Goal: Transaction & Acquisition: Purchase product/service

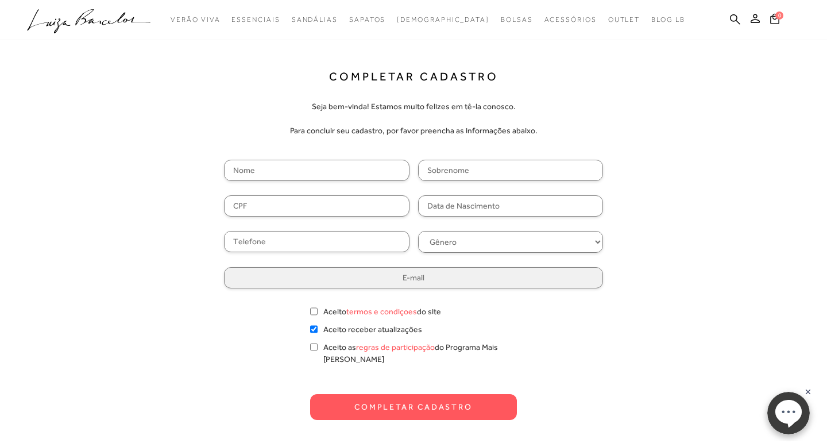
click at [90, 21] on icon ".a{fill-rule:evenodd;}" at bounding box center [89, 21] width 124 height 24
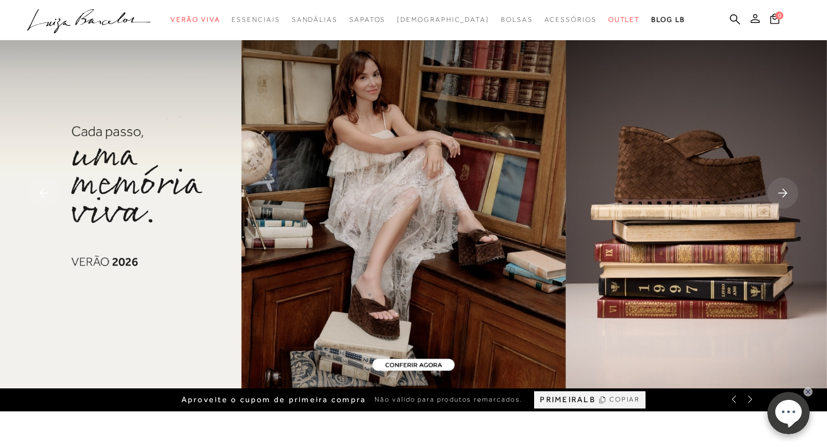
click at [754, 16] on icon at bounding box center [755, 18] width 9 height 9
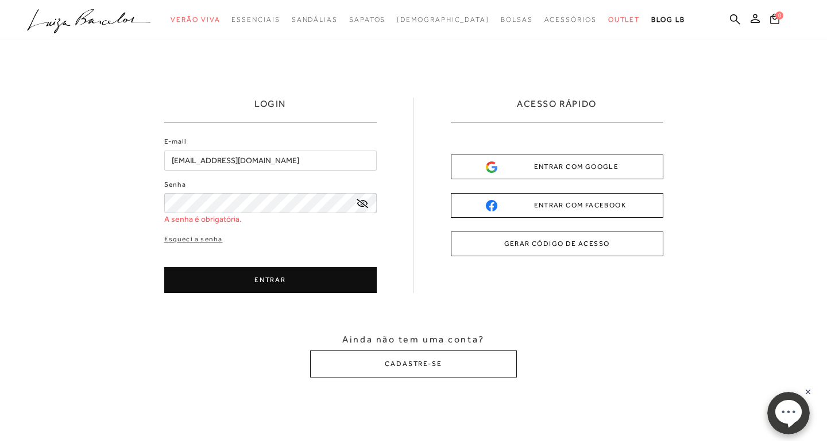
click at [187, 227] on div "E-mail tamarapedroso@gmail.com Senha A senha é obrigatória. Esqueci a senha ENT…" at bounding box center [270, 214] width 212 height 157
click at [206, 241] on link "Esqueci a senha" at bounding box center [193, 239] width 59 height 11
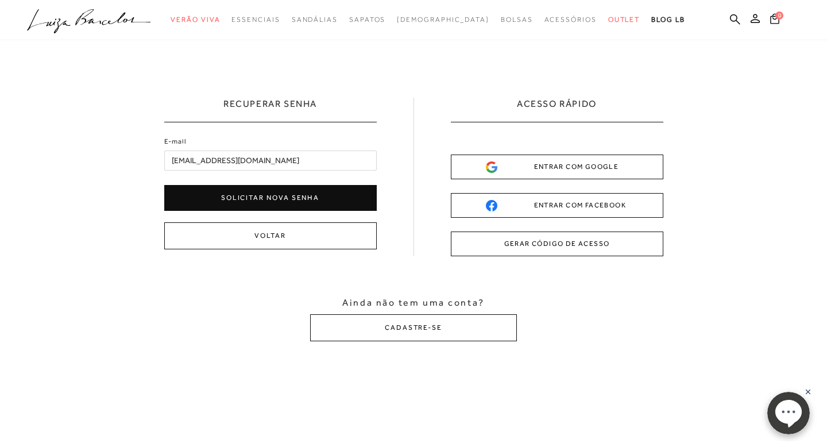
click at [250, 196] on button "Solicitar nova senha" at bounding box center [270, 198] width 212 height 26
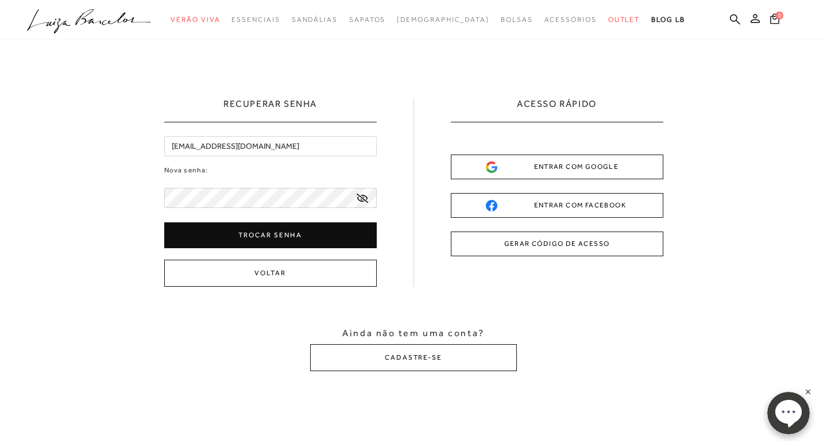
click at [326, 237] on button "Trocar senha" at bounding box center [270, 235] width 212 height 26
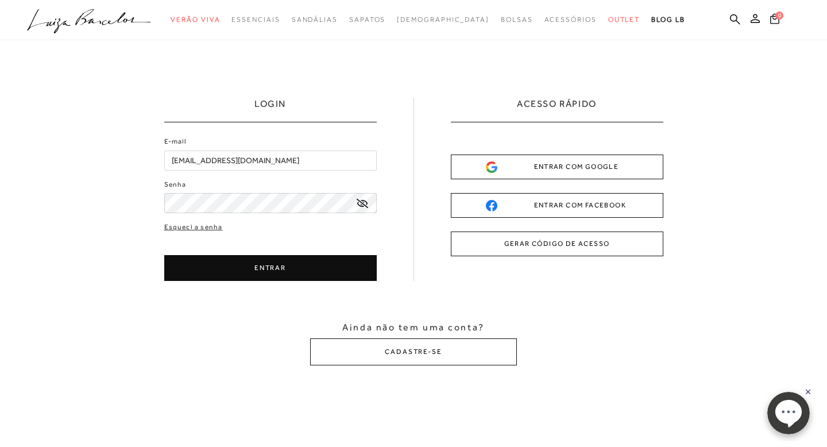
click at [342, 265] on button "ENTRAR" at bounding box center [270, 268] width 212 height 26
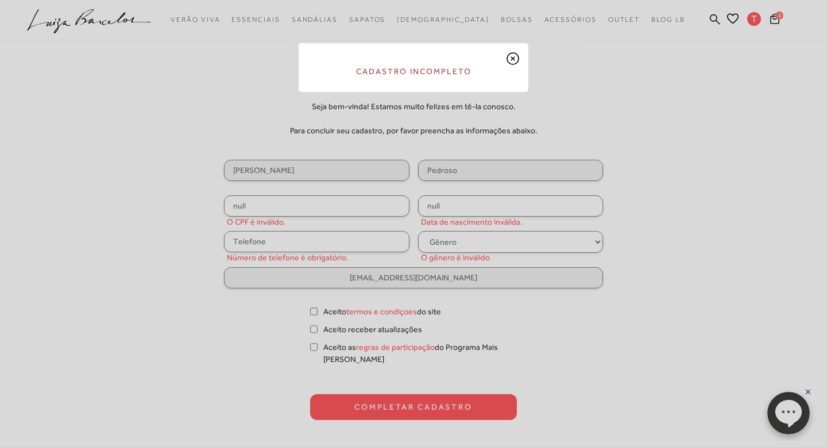
select select
click at [708, 141] on div "Cadastro incompleto" at bounding box center [413, 223] width 827 height 447
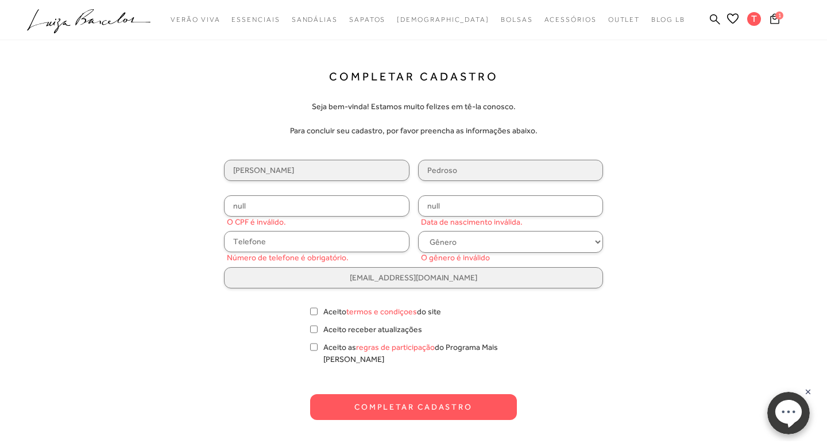
click at [515, 61] on div "Completar Cadastro Seja bem-vinda! Estamos muito felizes em tê-la conosco. Para…" at bounding box center [413, 225] width 735 height 449
click at [78, 34] on link ".a{fill-rule:evenodd;}" at bounding box center [89, 23] width 124 height 28
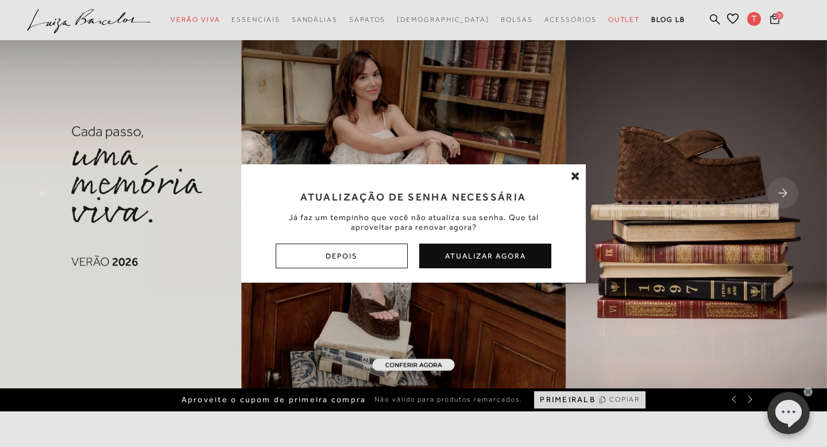
click at [572, 176] on icon at bounding box center [575, 175] width 9 height 11
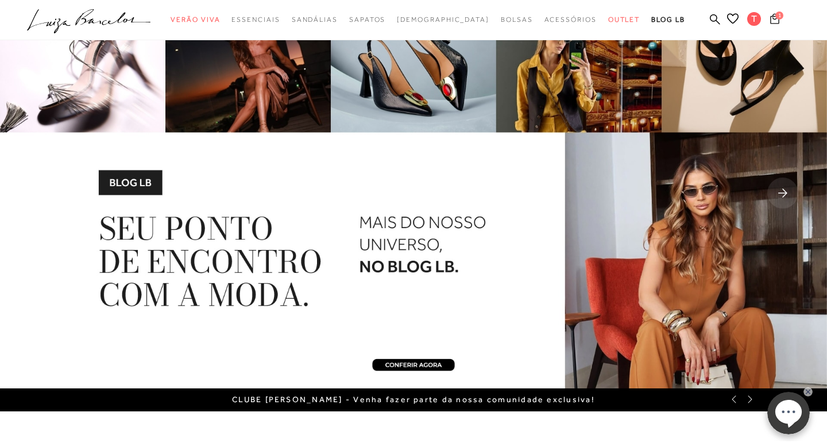
click at [776, 20] on icon at bounding box center [774, 18] width 9 height 11
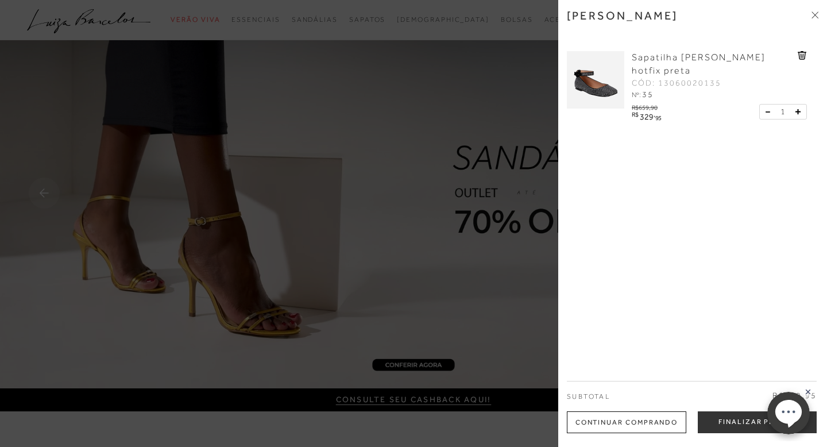
click at [811, 18] on div "[PERSON_NAME]" at bounding box center [693, 24] width 252 height 31
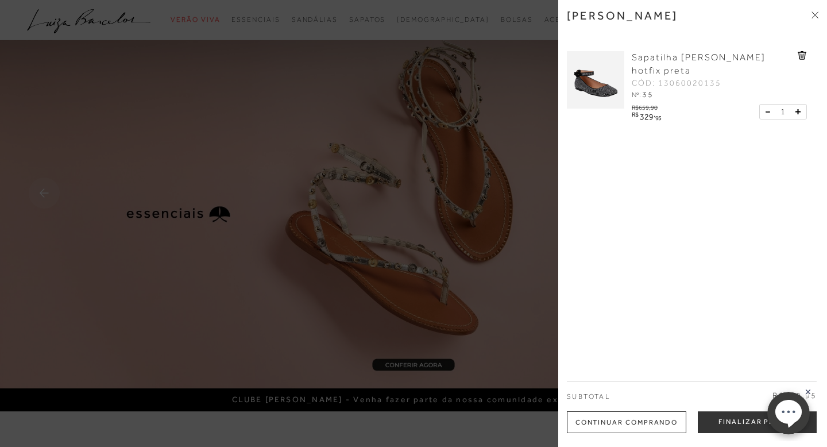
click at [821, 13] on div "[PERSON_NAME] Sapatilha [PERSON_NAME] hotfix preta CÓD: 13060020135 Nº: 35 R$65…" at bounding box center [692, 223] width 269 height 447
click at [812, 12] on icon at bounding box center [815, 14] width 7 height 7
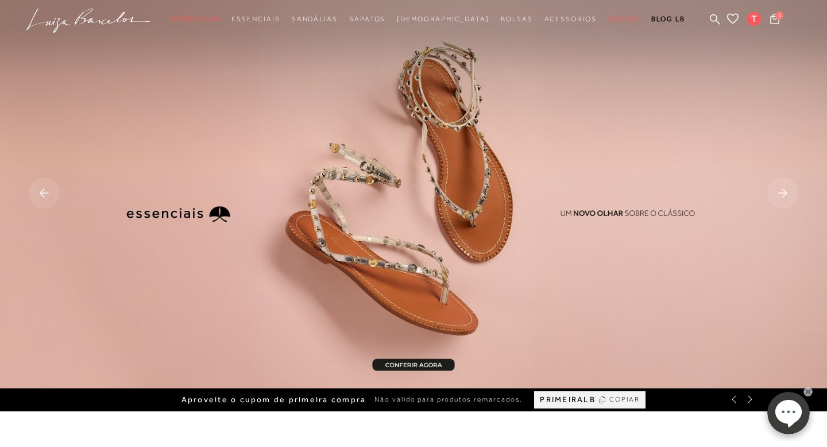
click at [782, 197] on rect at bounding box center [782, 192] width 31 height 31
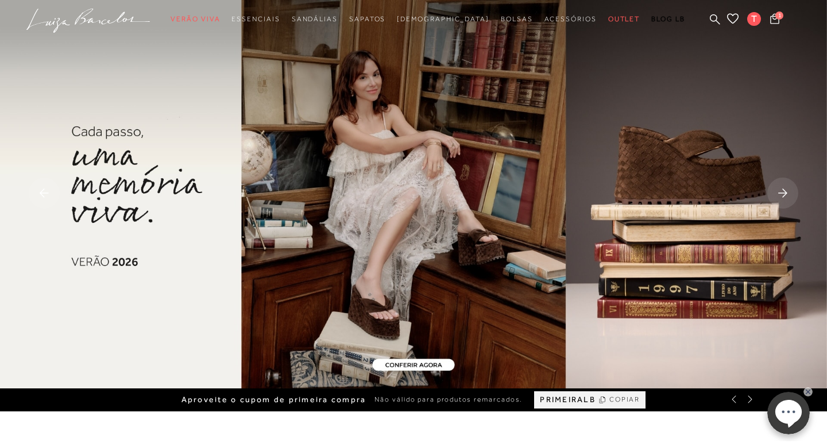
click at [782, 198] on rect at bounding box center [782, 192] width 31 height 31
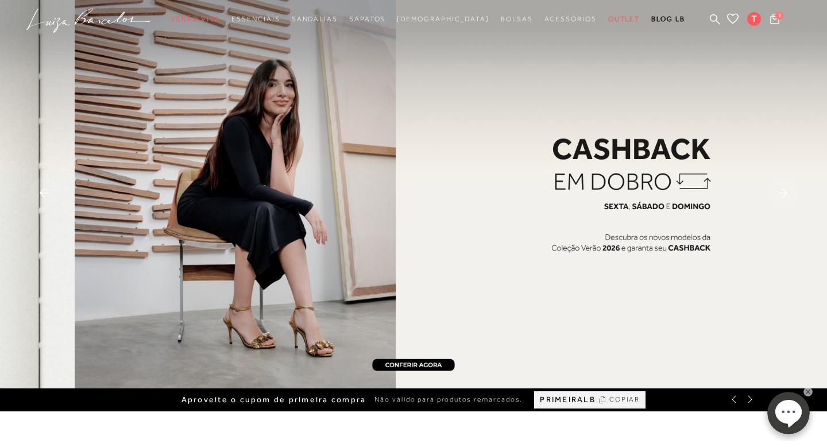
click at [782, 199] on rect at bounding box center [782, 192] width 31 height 31
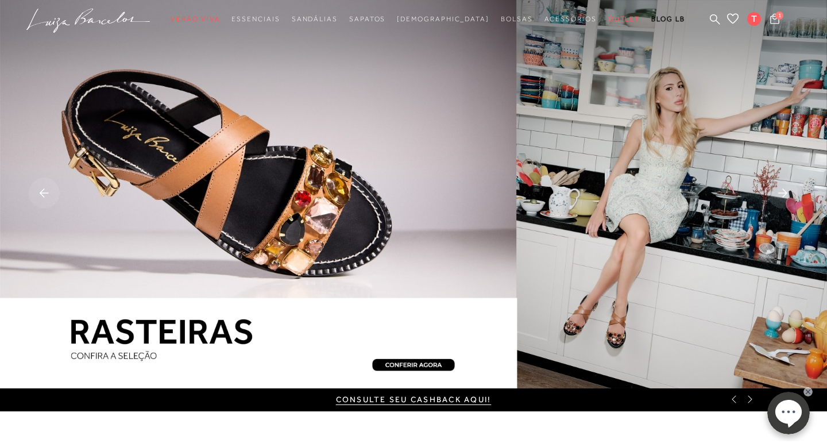
click at [783, 199] on rect at bounding box center [782, 192] width 31 height 31
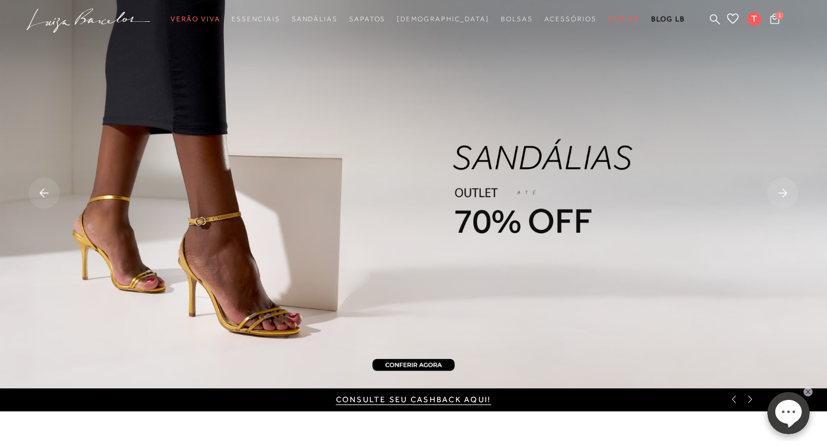
click at [783, 200] on rect at bounding box center [782, 192] width 31 height 31
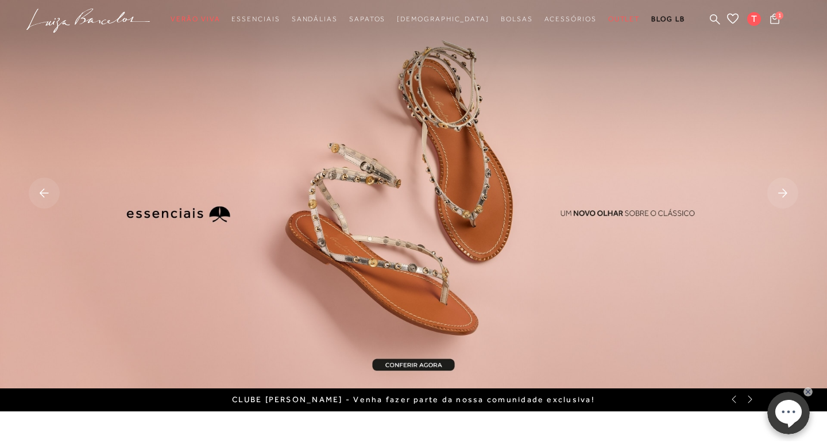
click at [783, 201] on rect at bounding box center [782, 192] width 31 height 31
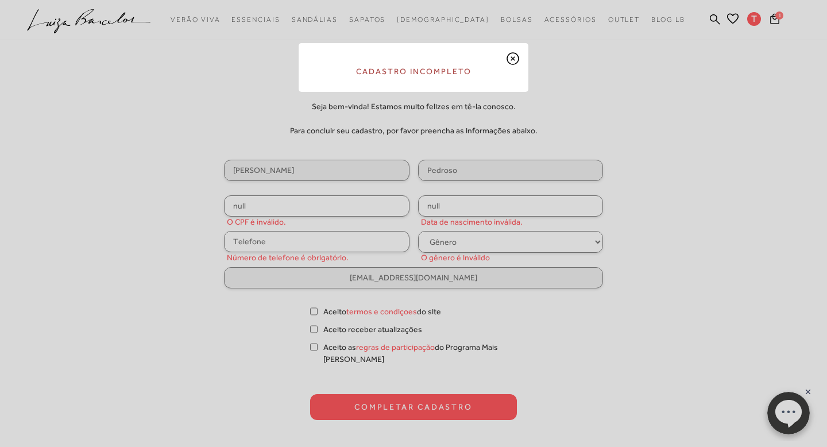
click at [515, 57] on icon at bounding box center [513, 59] width 14 height 14
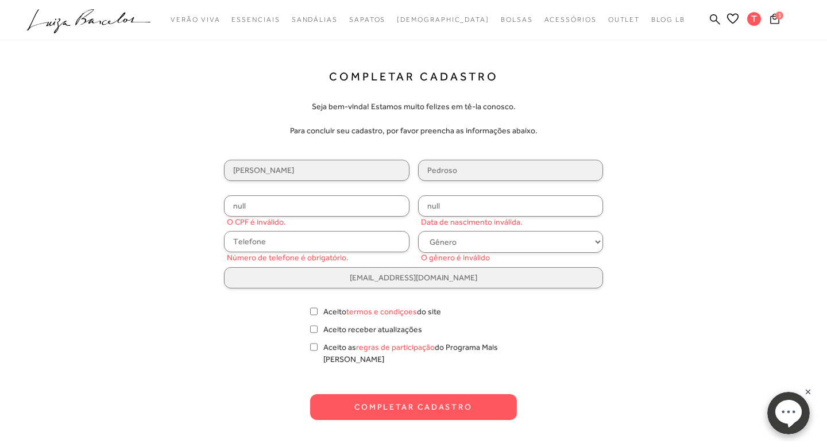
click at [127, 21] on icon at bounding box center [126, 19] width 49 height 13
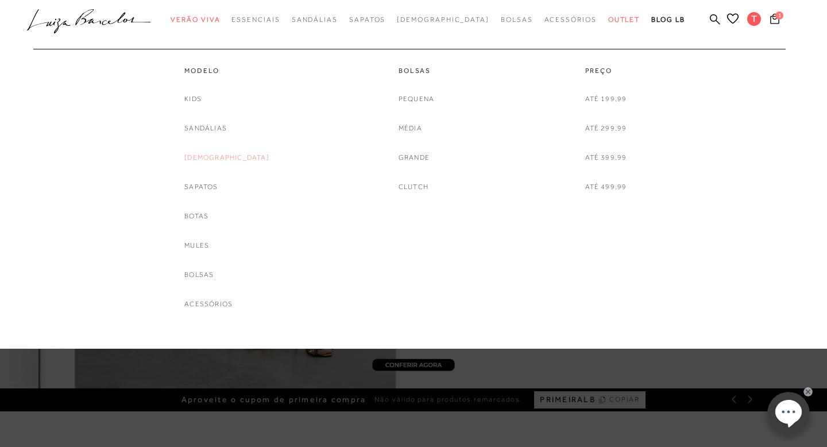
click at [218, 161] on link "[DEMOGRAPHIC_DATA]" at bounding box center [226, 158] width 85 height 12
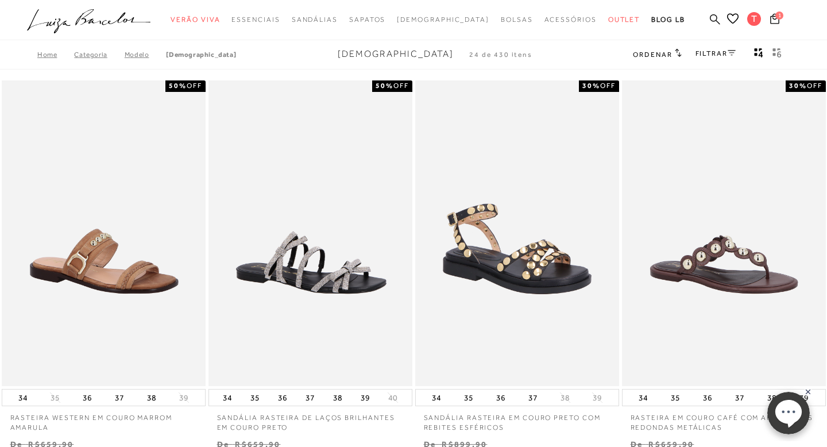
click at [714, 21] on icon at bounding box center [715, 19] width 10 height 10
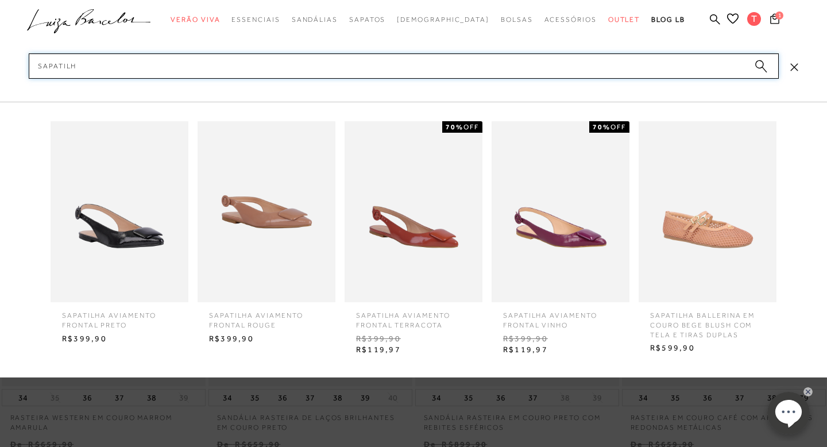
type input "sapatilha"
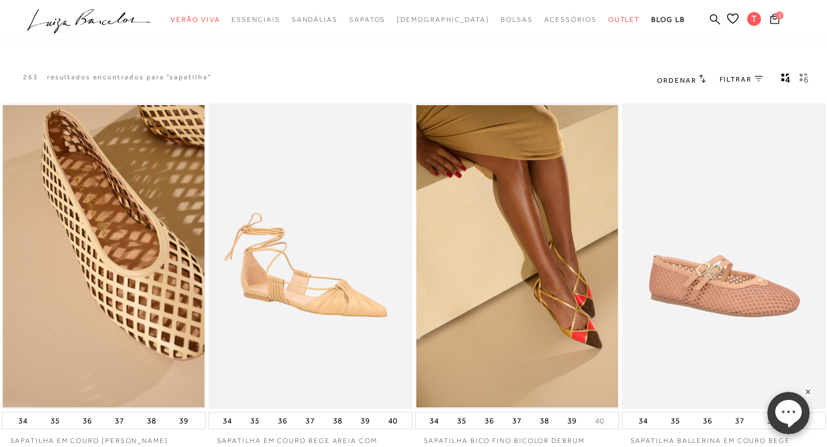
click at [749, 79] on span "FILTRAR" at bounding box center [736, 80] width 32 height 10
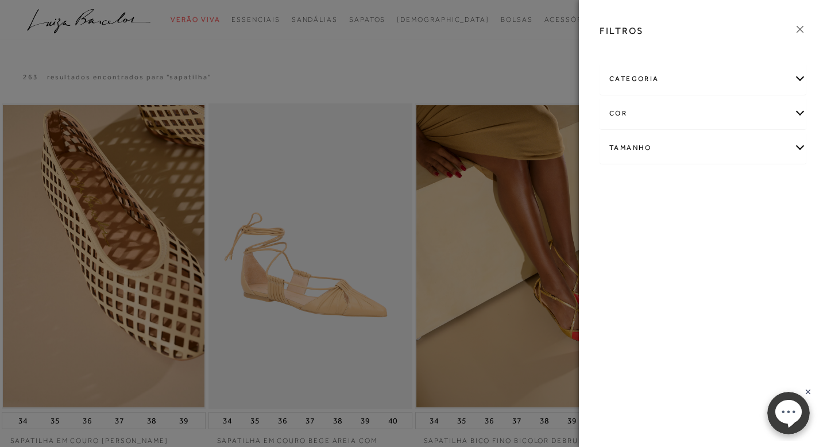
click at [752, 84] on div "categoria" at bounding box center [703, 79] width 206 height 30
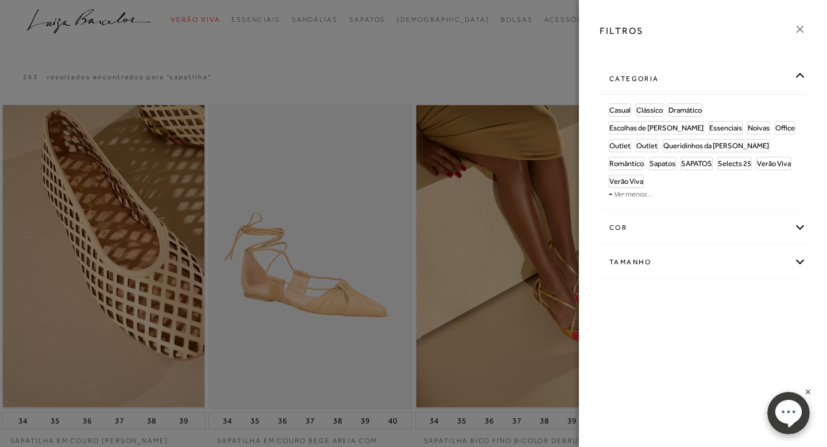
click at [752, 84] on div "categoria" at bounding box center [703, 79] width 206 height 30
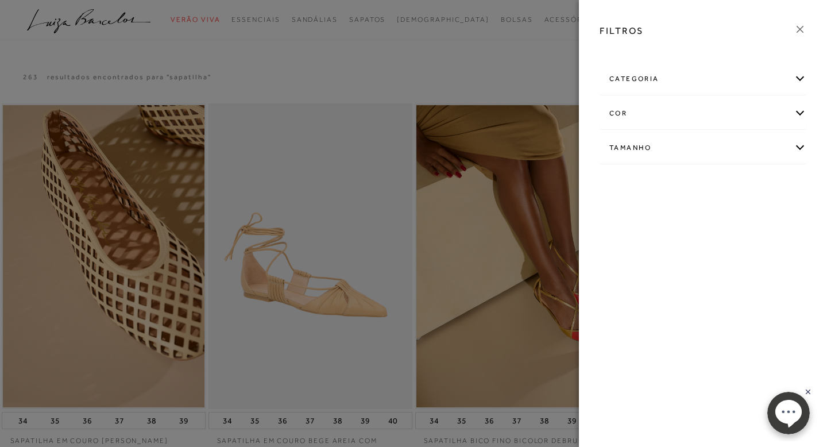
click at [770, 151] on div "Tamanho" at bounding box center [703, 148] width 206 height 30
click at [799, 28] on icon at bounding box center [800, 29] width 13 height 13
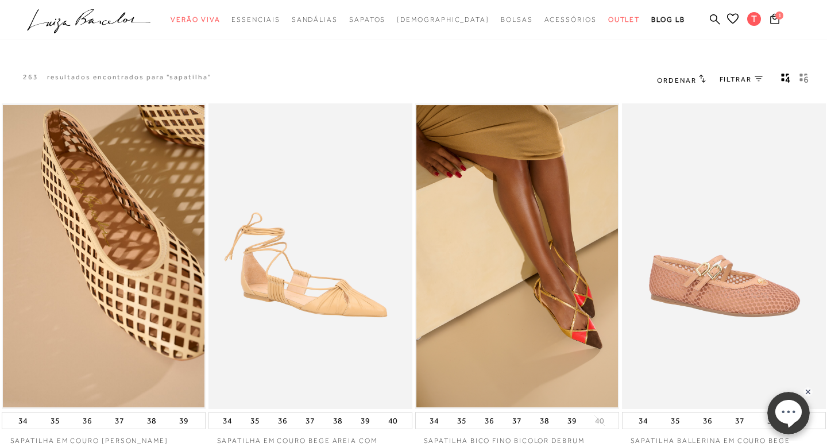
click at [675, 79] on span "Ordenar" at bounding box center [676, 80] width 39 height 8
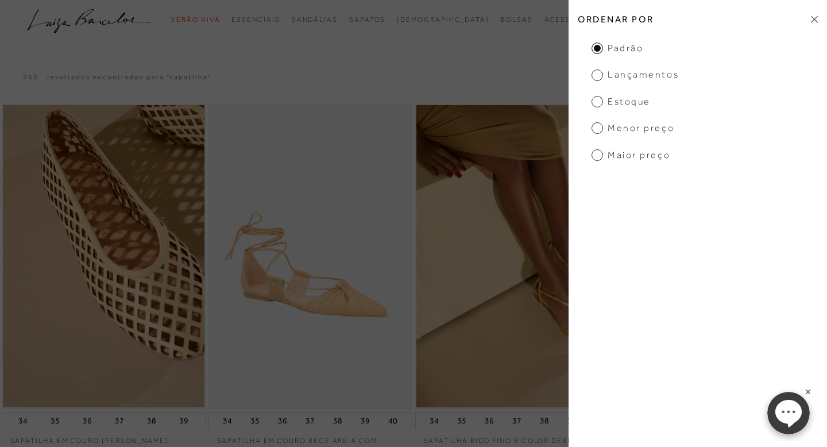
click at [612, 126] on span "Menor Preço" at bounding box center [633, 128] width 83 height 13
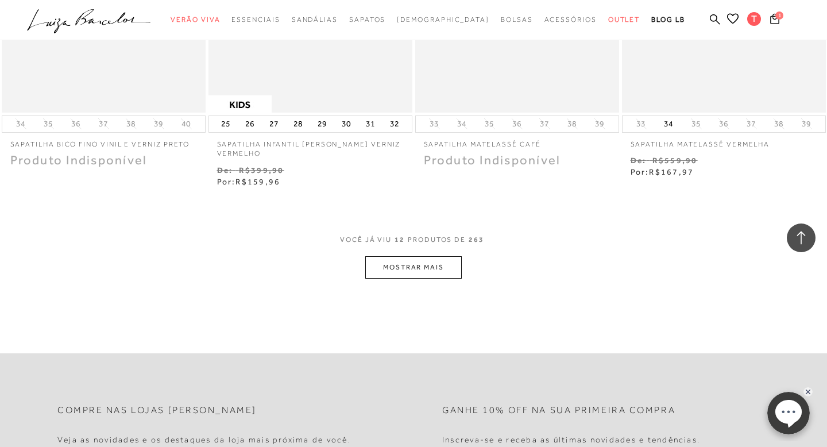
scroll to position [1201, 0]
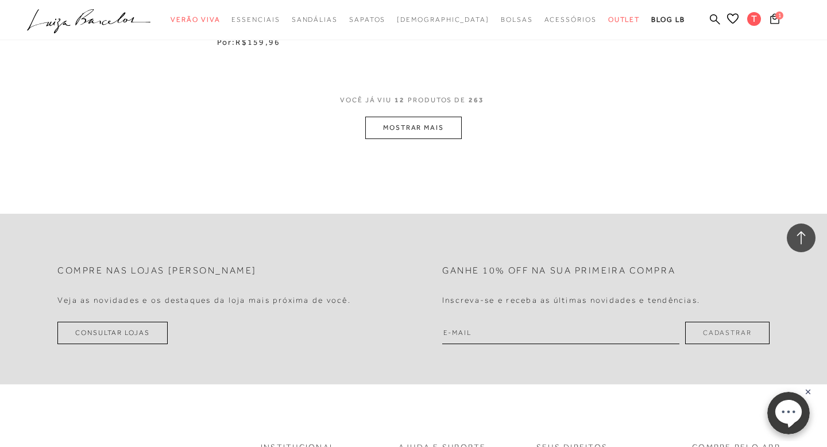
click at [429, 136] on button "MOSTRAR MAIS" at bounding box center [413, 128] width 96 height 22
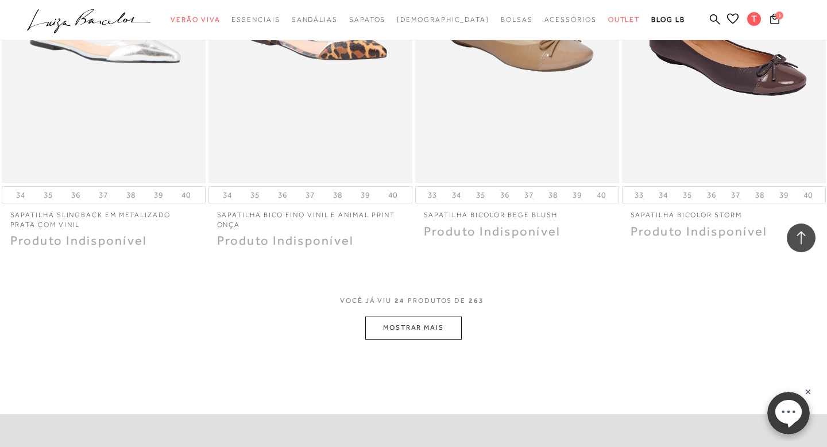
scroll to position [2162, 0]
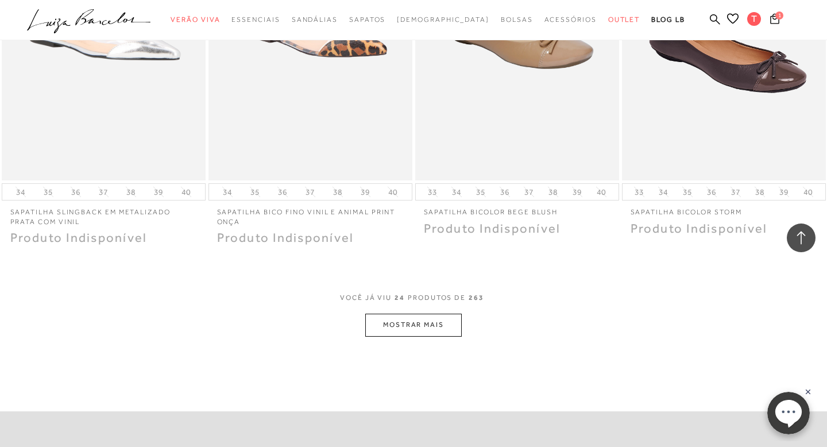
click at [415, 329] on button "MOSTRAR MAIS" at bounding box center [413, 325] width 96 height 22
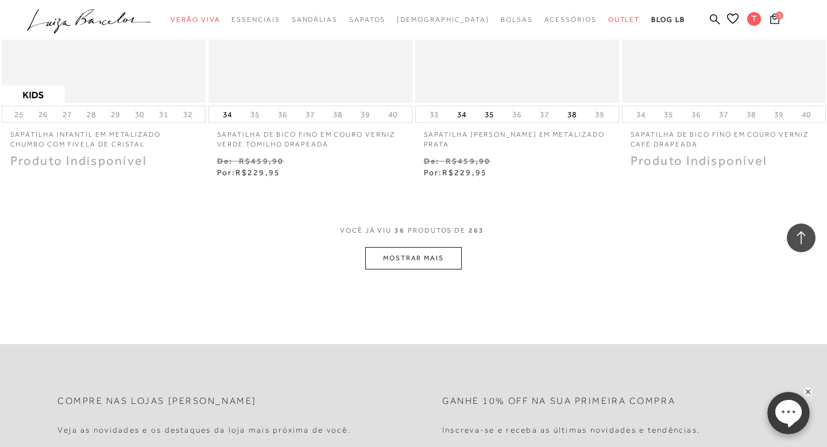
scroll to position [3401, 0]
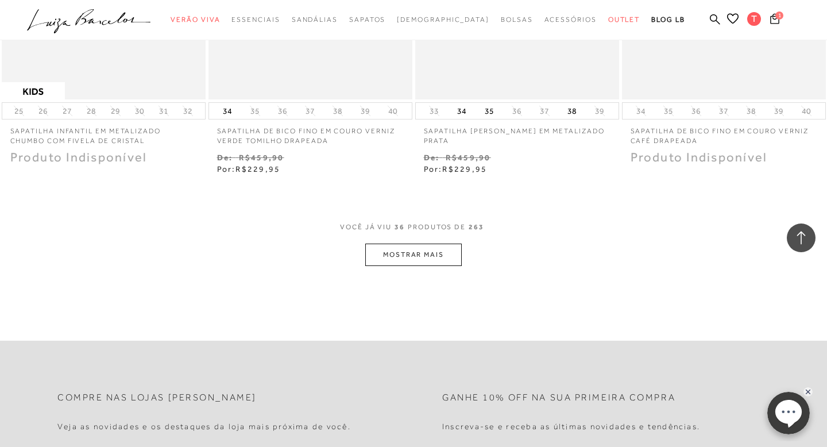
click at [434, 246] on button "MOSTRAR MAIS" at bounding box center [413, 255] width 96 height 22
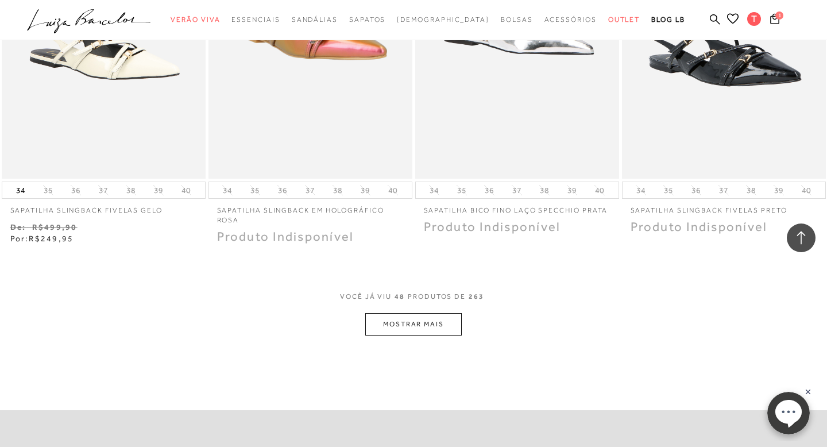
scroll to position [4518, 0]
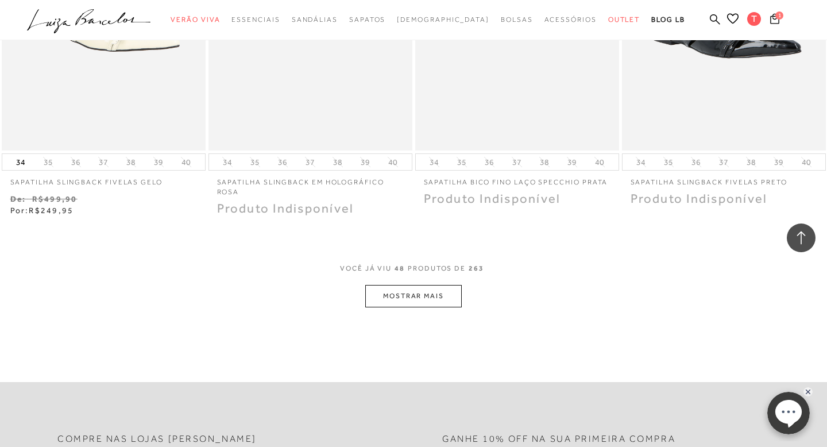
click at [399, 303] on button "MOSTRAR MAIS" at bounding box center [413, 296] width 96 height 22
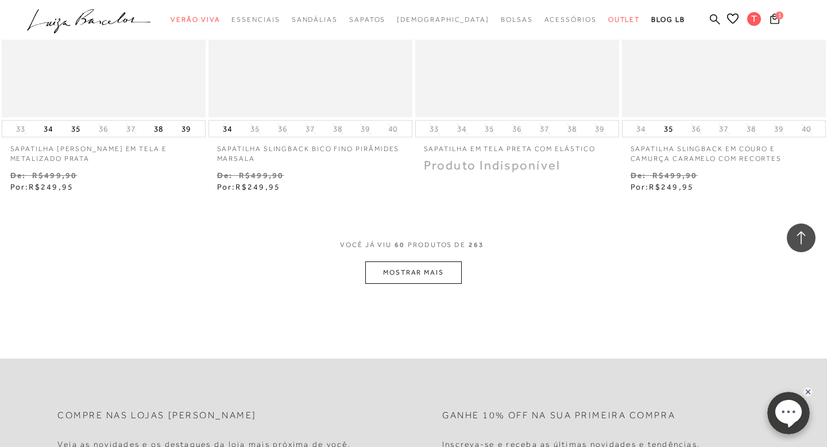
scroll to position [5727, 0]
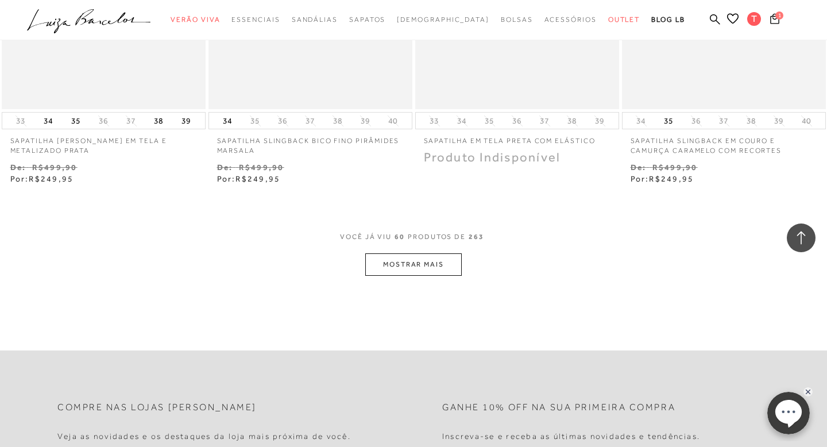
click at [395, 265] on button "MOSTRAR MAIS" at bounding box center [413, 264] width 96 height 22
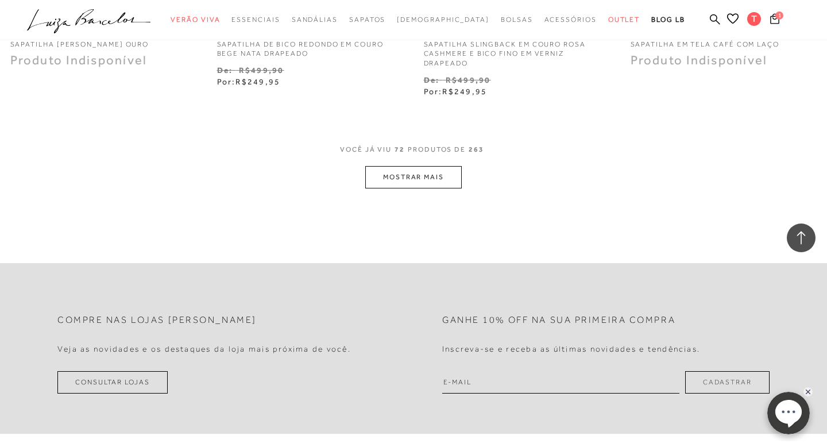
scroll to position [6992, 0]
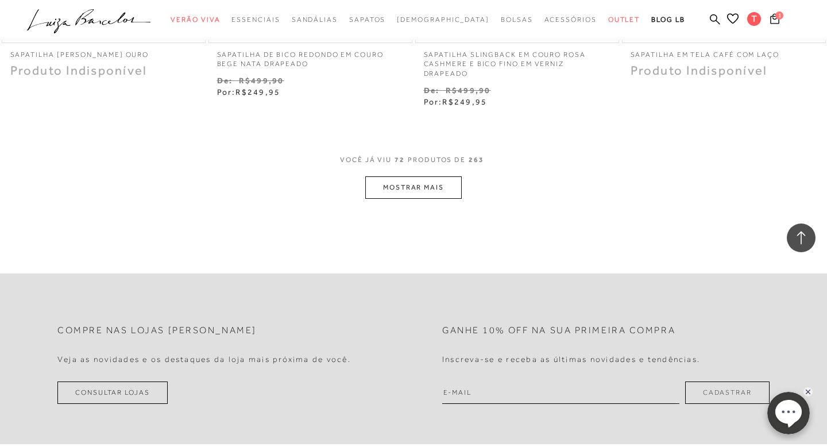
click at [416, 184] on button "MOSTRAR MAIS" at bounding box center [413, 187] width 96 height 22
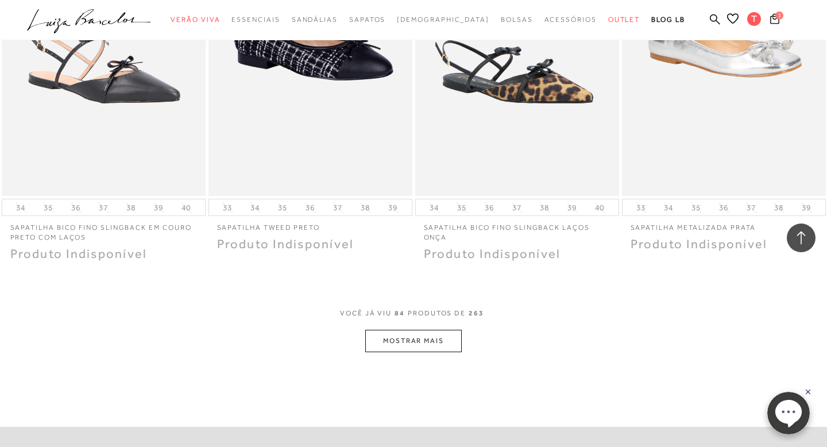
scroll to position [7995, 0]
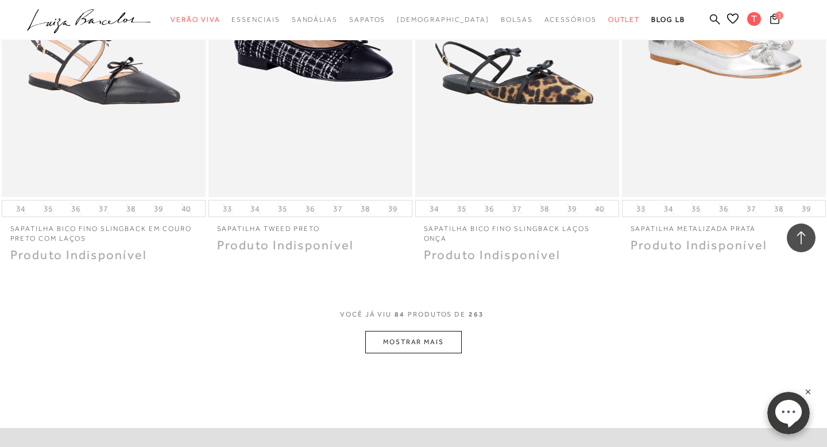
click at [409, 339] on button "MOSTRAR MAIS" at bounding box center [413, 342] width 96 height 22
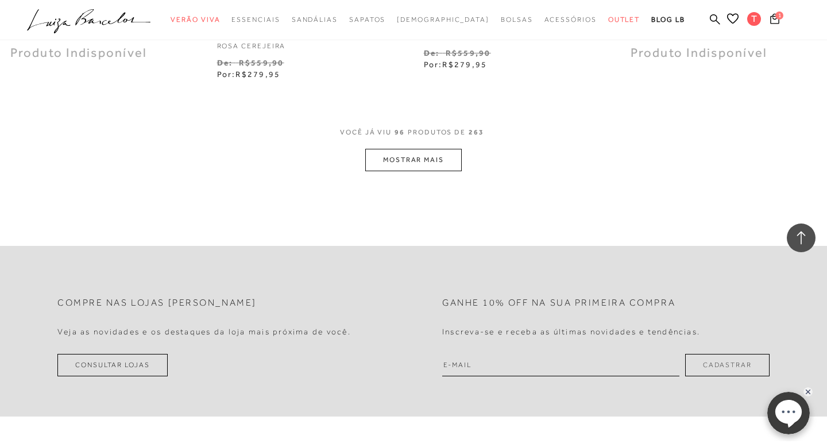
scroll to position [9383, 0]
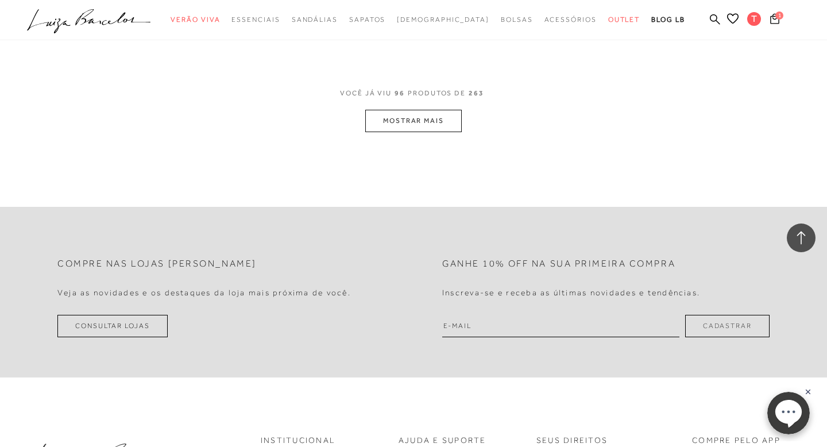
click at [435, 123] on button "MOSTRAR MAIS" at bounding box center [413, 121] width 96 height 22
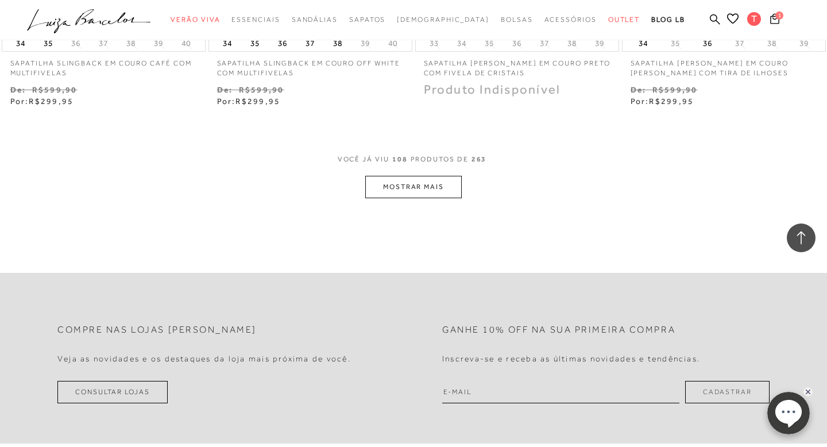
scroll to position [10507, 0]
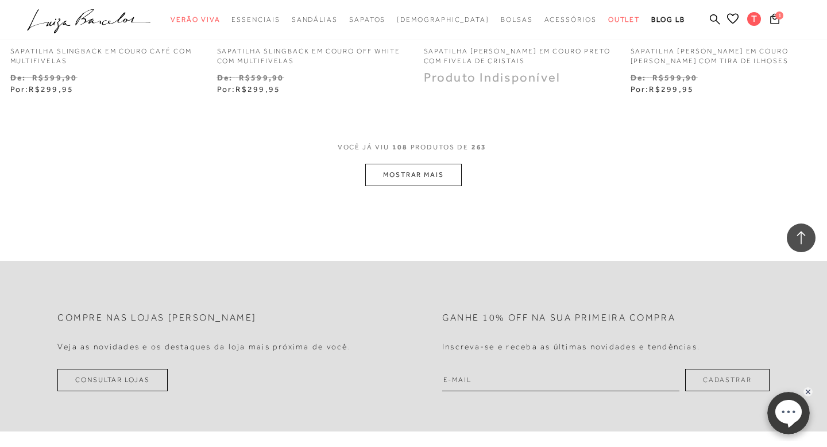
click at [396, 171] on button "MOSTRAR MAIS" at bounding box center [413, 175] width 96 height 22
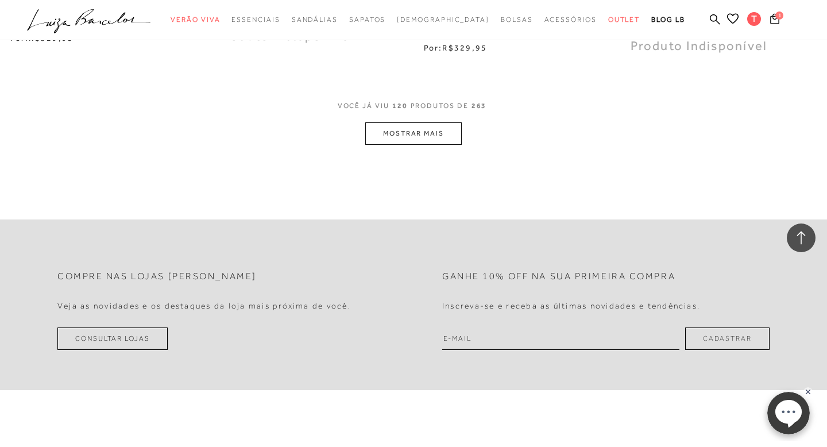
scroll to position [11721, 0]
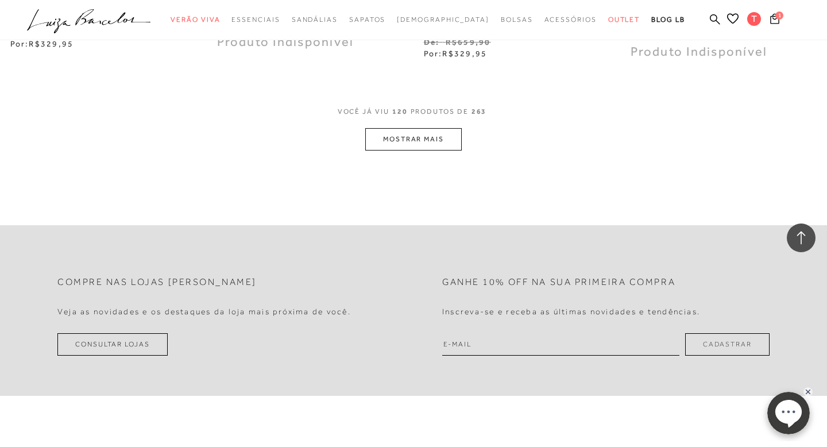
click at [404, 132] on button "MOSTRAR MAIS" at bounding box center [413, 139] width 96 height 22
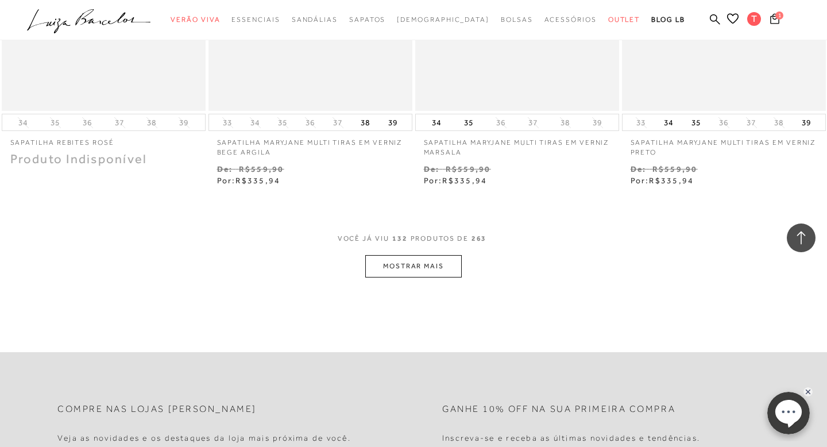
scroll to position [12939, 0]
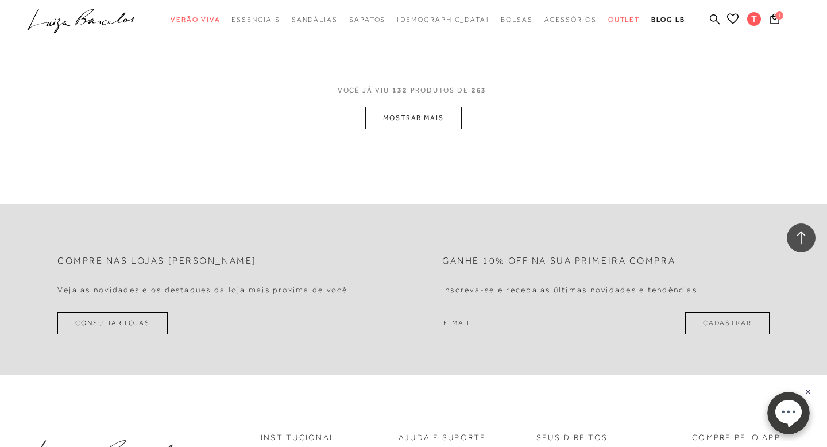
click at [407, 107] on button "MOSTRAR MAIS" at bounding box center [413, 118] width 96 height 22
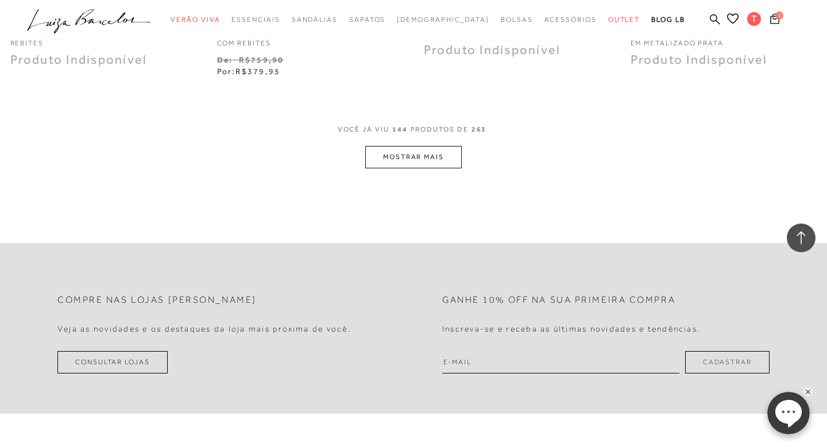
scroll to position [14082, 0]
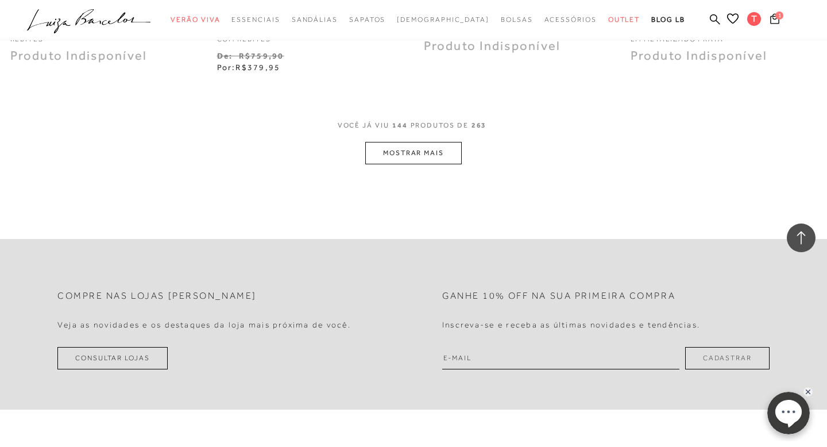
click at [396, 148] on button "MOSTRAR MAIS" at bounding box center [413, 153] width 96 height 22
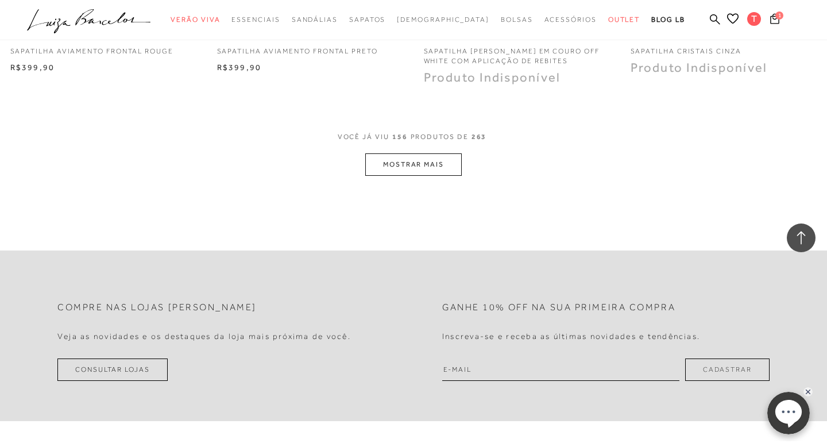
scroll to position [15242, 0]
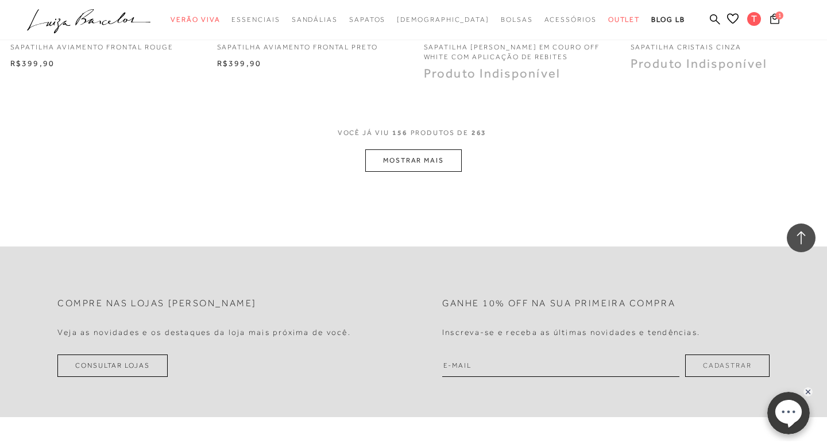
click at [396, 149] on button "MOSTRAR MAIS" at bounding box center [413, 160] width 96 height 22
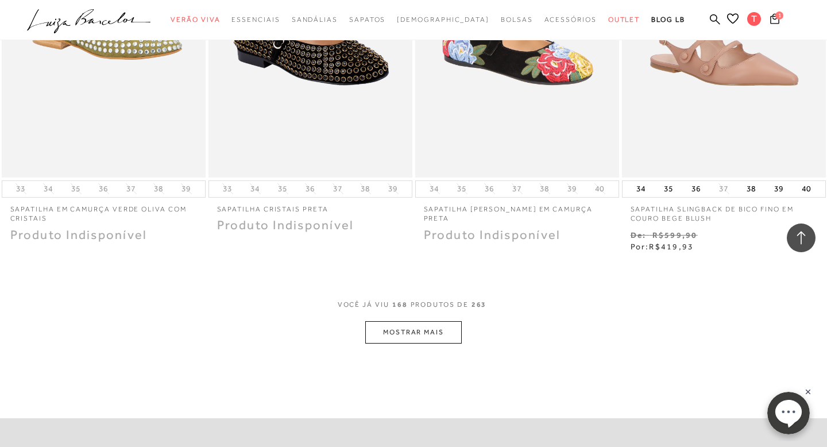
scroll to position [16242, 0]
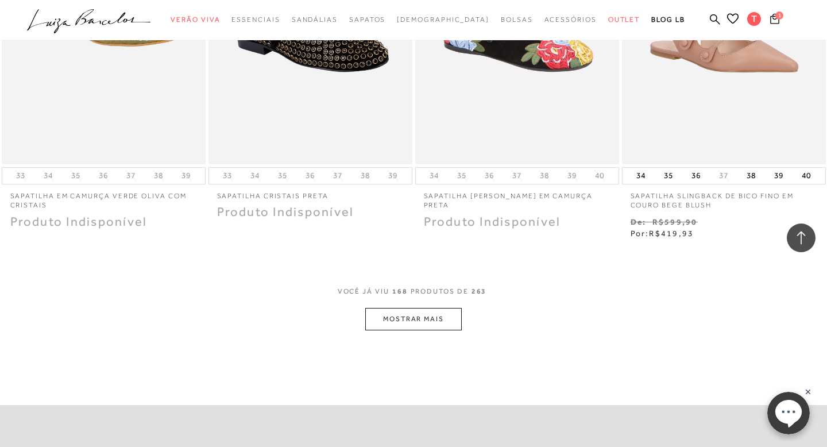
click at [376, 310] on button "MOSTRAR MAIS" at bounding box center [413, 319] width 96 height 22
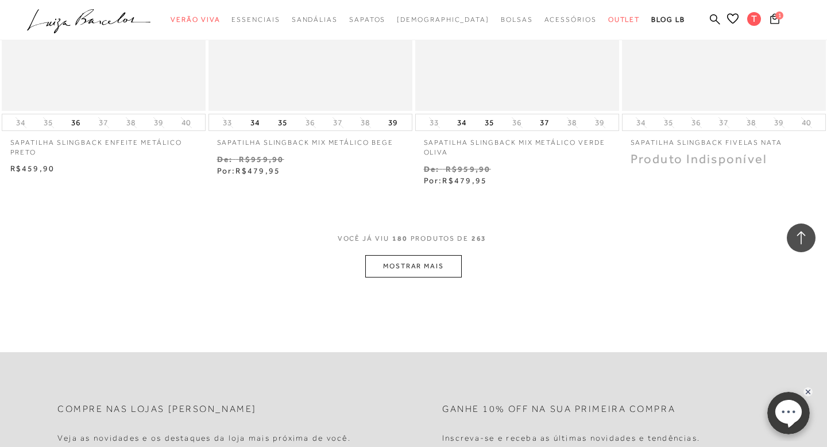
scroll to position [17493, 0]
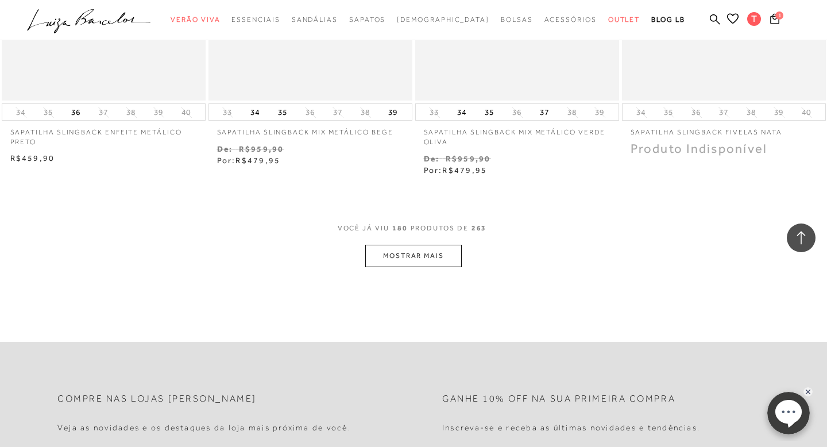
click at [447, 245] on button "MOSTRAR MAIS" at bounding box center [413, 256] width 96 height 22
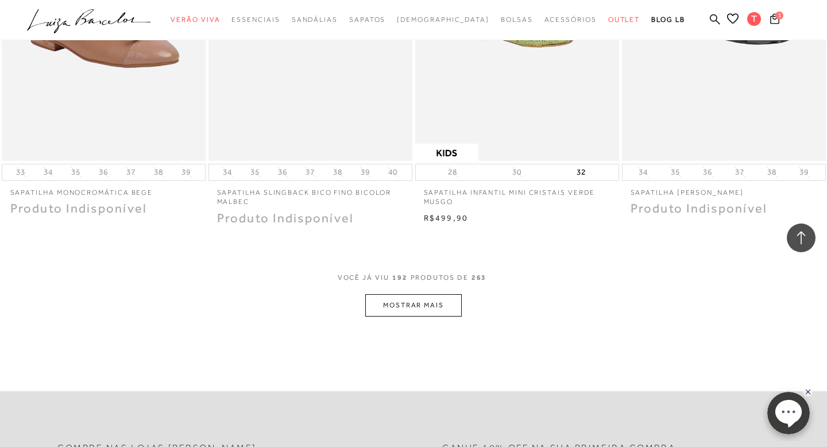
scroll to position [18619, 0]
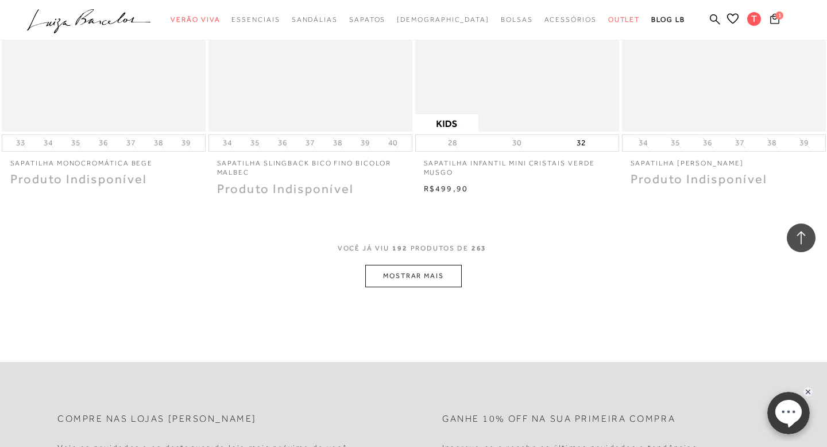
click at [412, 266] on button "MOSTRAR MAIS" at bounding box center [413, 276] width 96 height 22
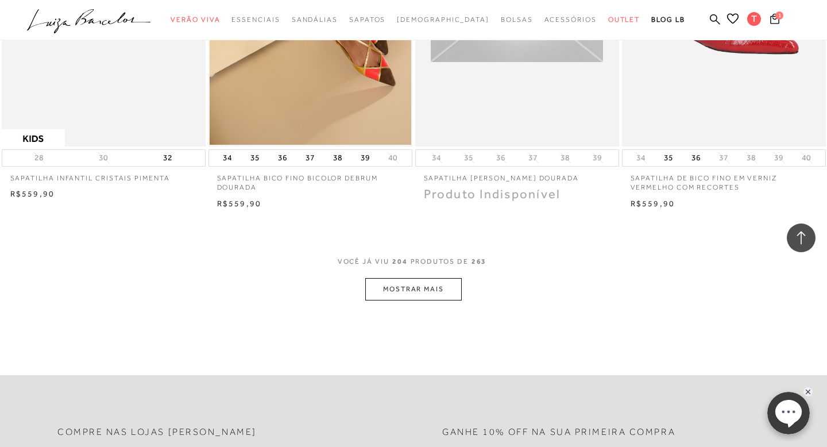
scroll to position [19747, 0]
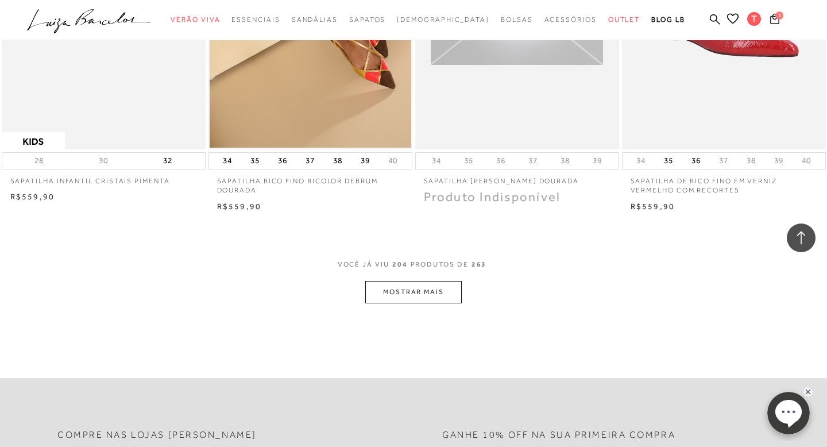
click at [412, 281] on button "MOSTRAR MAIS" at bounding box center [413, 292] width 96 height 22
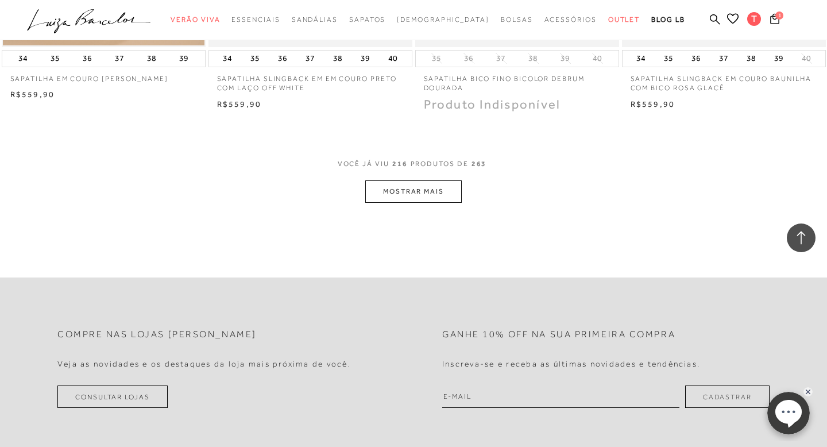
scroll to position [20955, 0]
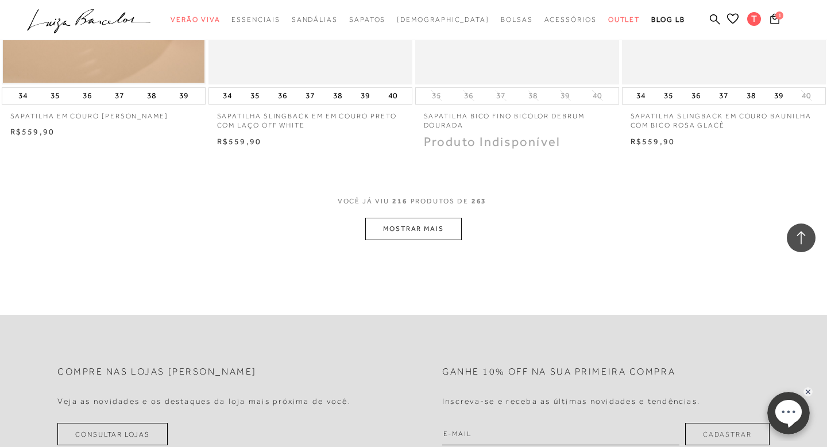
click at [431, 218] on button "MOSTRAR MAIS" at bounding box center [413, 229] width 96 height 22
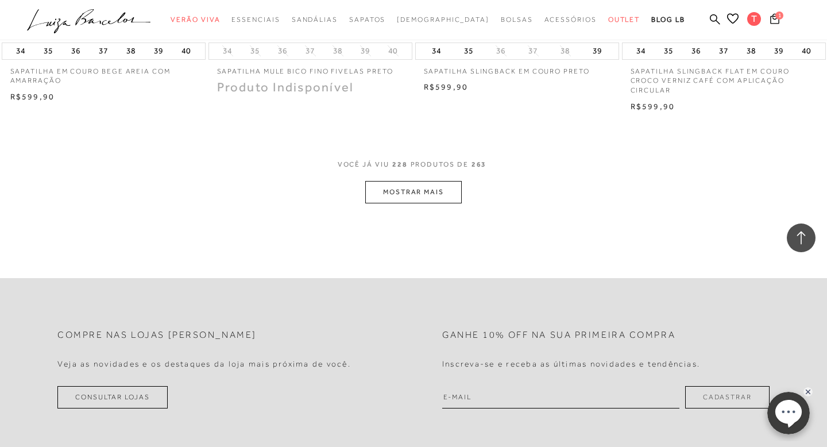
scroll to position [22154, 0]
click at [411, 182] on button "MOSTRAR MAIS" at bounding box center [413, 193] width 96 height 22
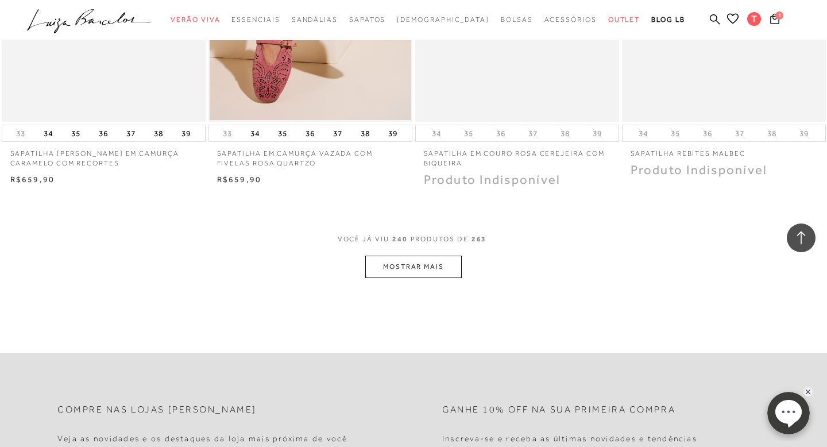
scroll to position [23220, 0]
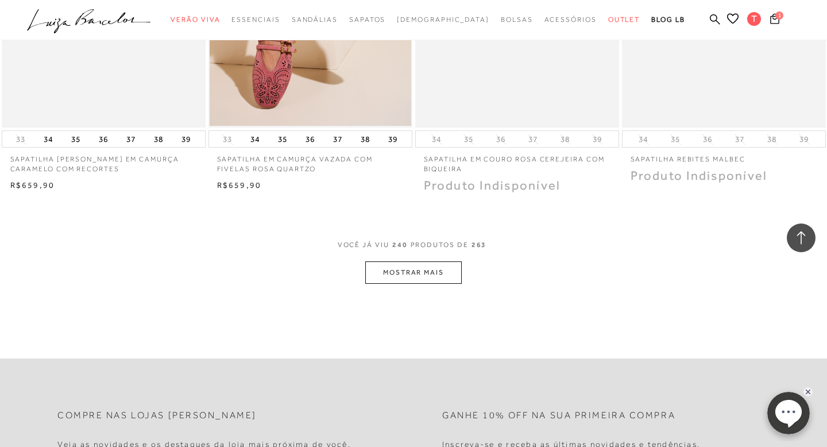
click at [389, 261] on button "MOSTRAR MAIS" at bounding box center [413, 272] width 96 height 22
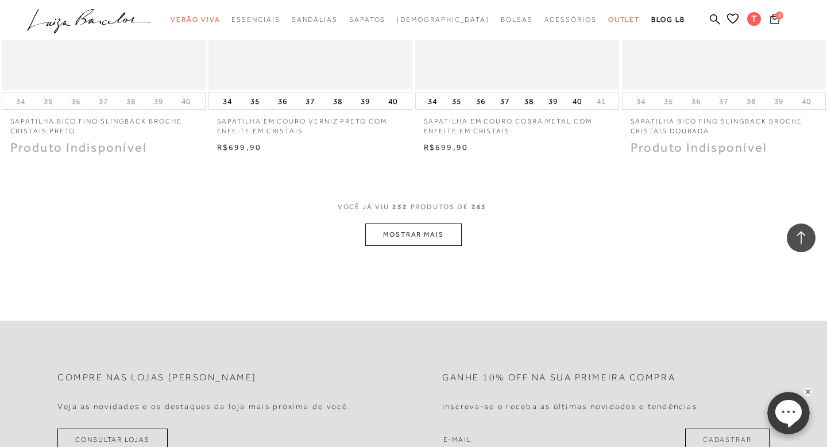
scroll to position [24505, 0]
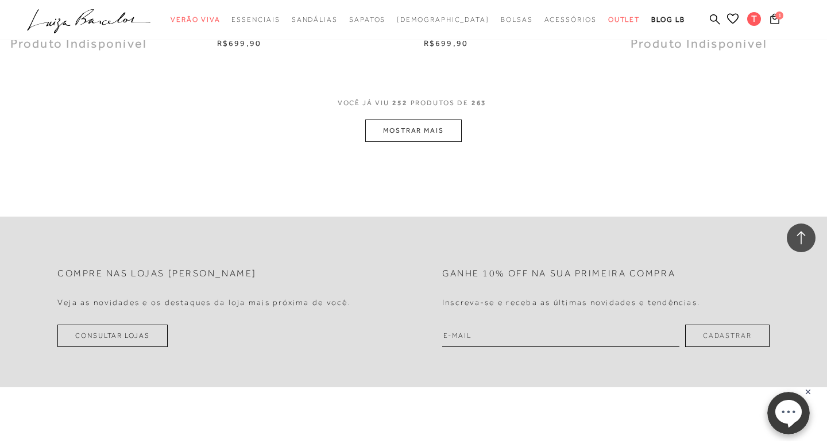
click at [446, 119] on button "MOSTRAR MAIS" at bounding box center [413, 130] width 96 height 22
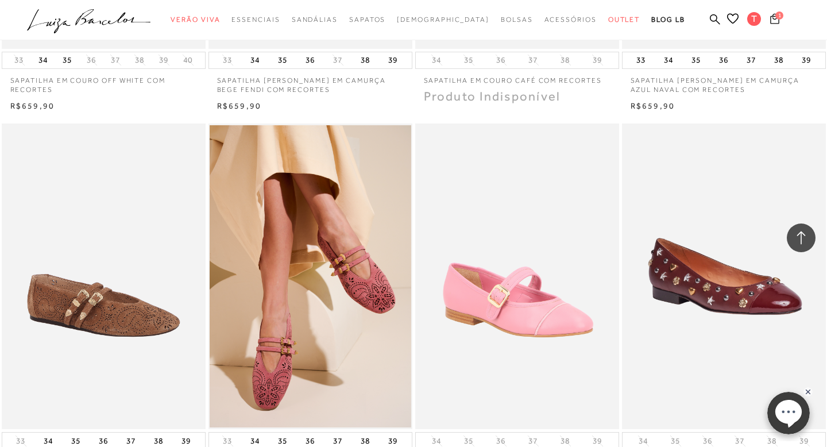
scroll to position [22915, 0]
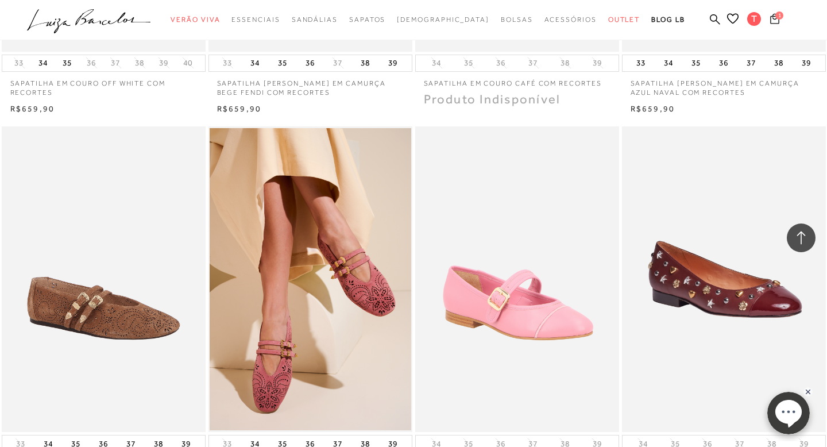
click at [772, 22] on icon at bounding box center [774, 18] width 9 height 11
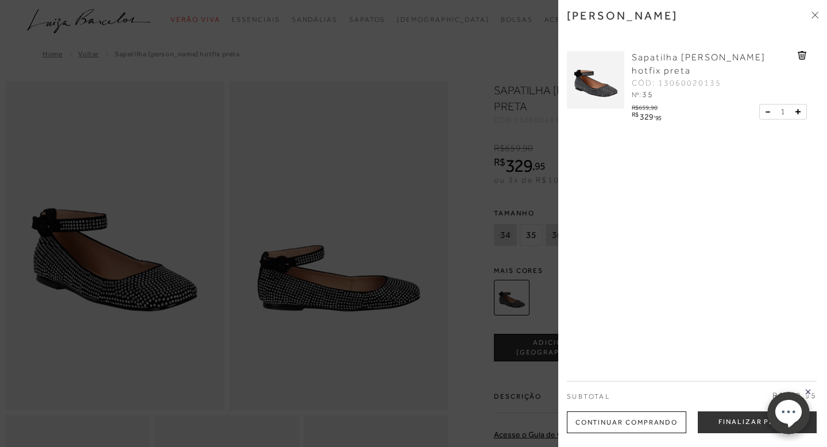
click at [814, 13] on icon at bounding box center [815, 14] width 7 height 7
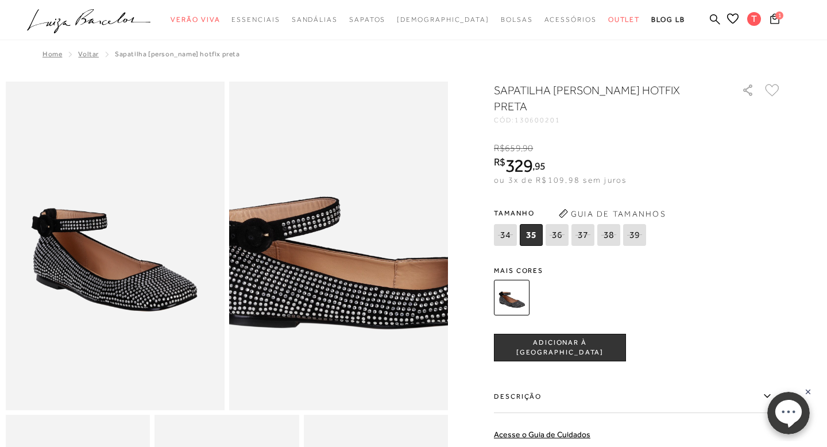
click at [308, 293] on img at bounding box center [369, 198] width 438 height 656
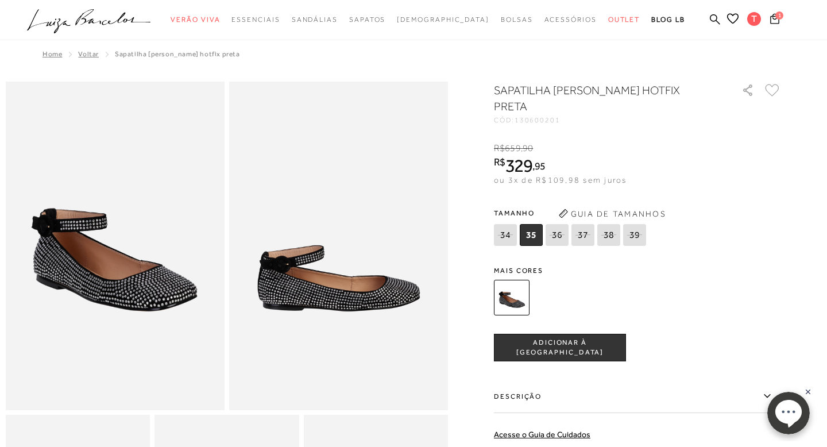
click at [129, 276] on img at bounding box center [115, 246] width 219 height 329
click at [659, 296] on div at bounding box center [623, 297] width 267 height 42
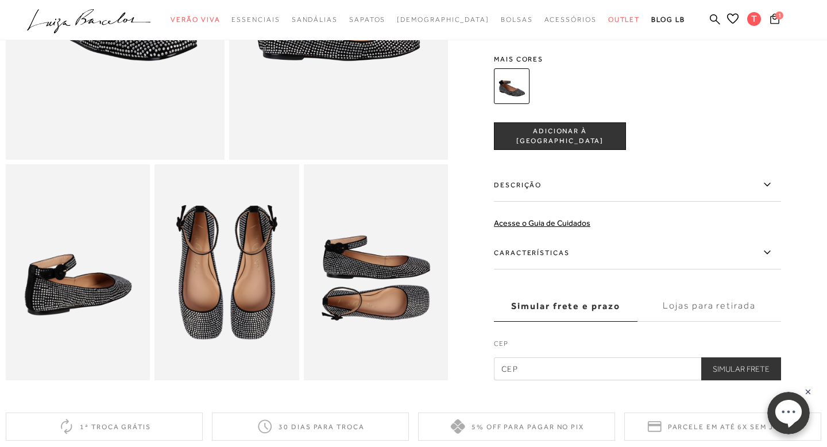
scroll to position [252, 0]
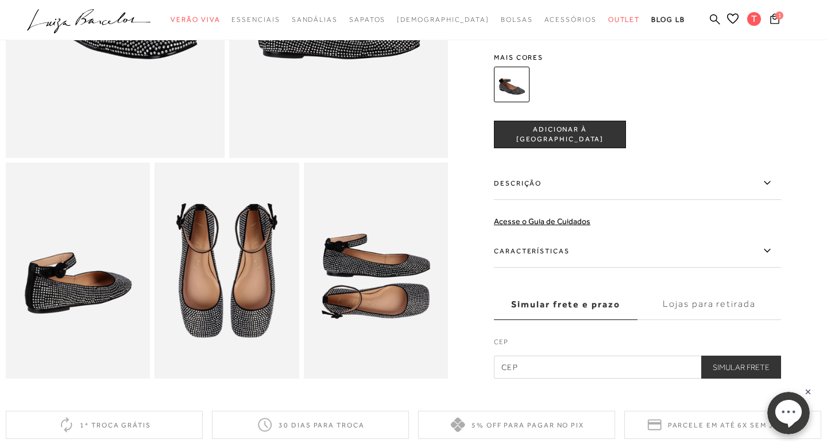
click at [245, 267] on img at bounding box center [226, 271] width 144 height 217
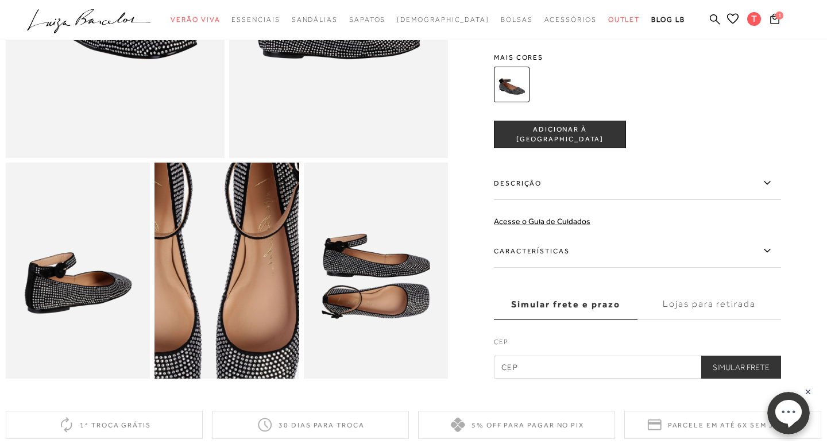
click at [245, 267] on img at bounding box center [209, 273] width 289 height 433
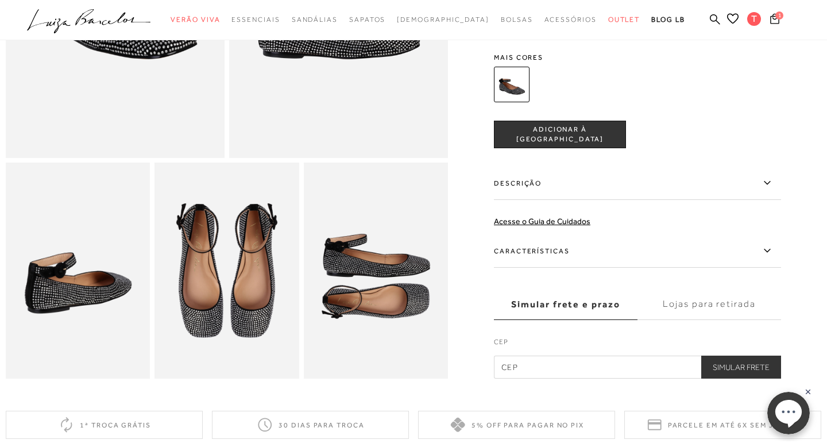
click at [365, 297] on img at bounding box center [376, 271] width 144 height 217
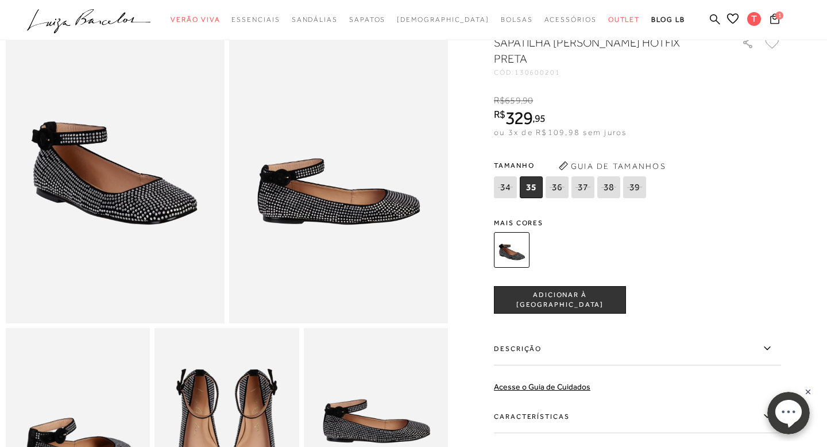
scroll to position [205, 0]
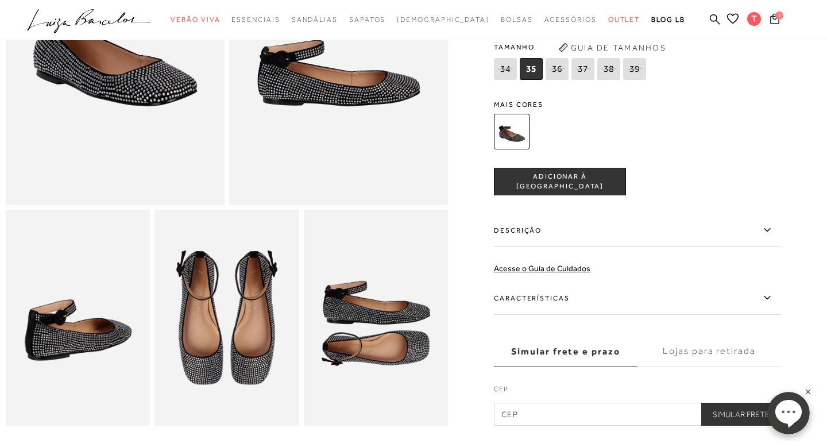
click at [109, 306] on img at bounding box center [78, 318] width 144 height 217
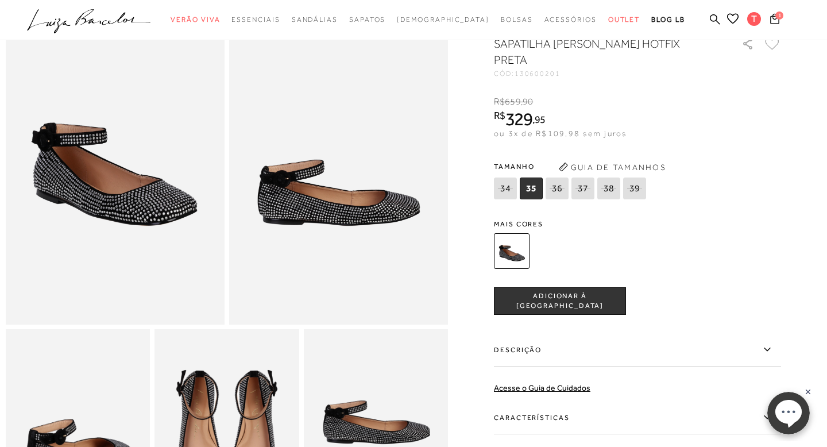
scroll to position [43, 0]
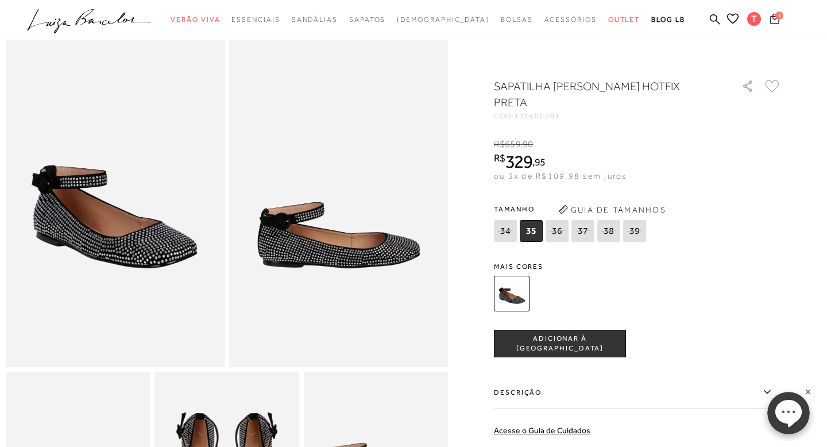
click at [781, 15] on span "1" at bounding box center [779, 15] width 8 height 8
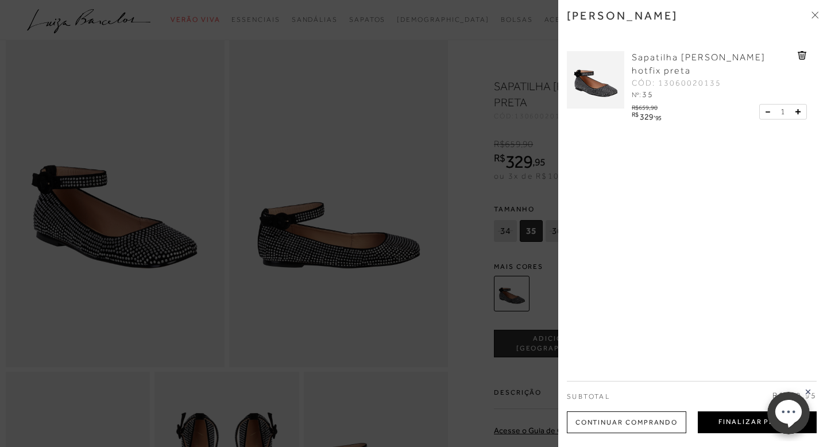
click at [719, 430] on button "Finalizar Pedido" at bounding box center [757, 422] width 119 height 22
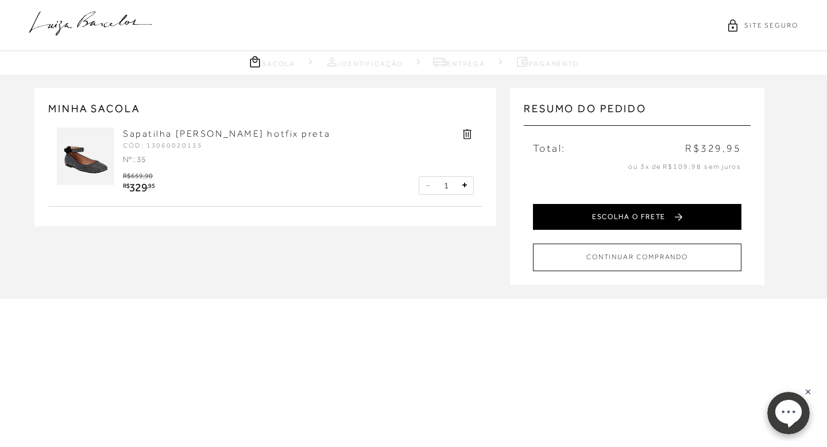
click at [616, 217] on button "ESCOLHA O FRETE" at bounding box center [637, 217] width 208 height 26
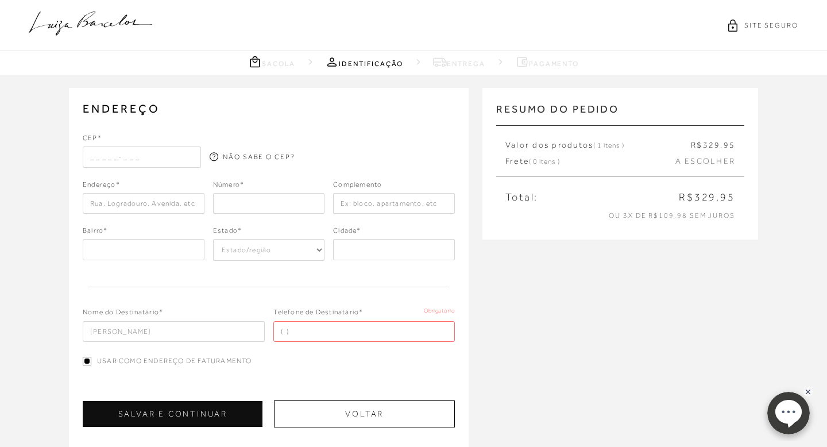
click at [100, 148] on input "text" at bounding box center [142, 156] width 118 height 21
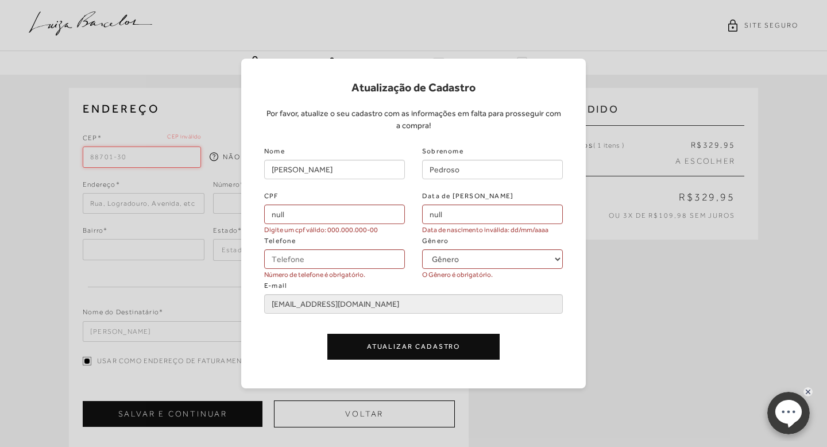
type input "88701-301"
type input "Rua Altamiro Guimarães"
type input "Centro"
select select "SC"
type input "Tubarão"
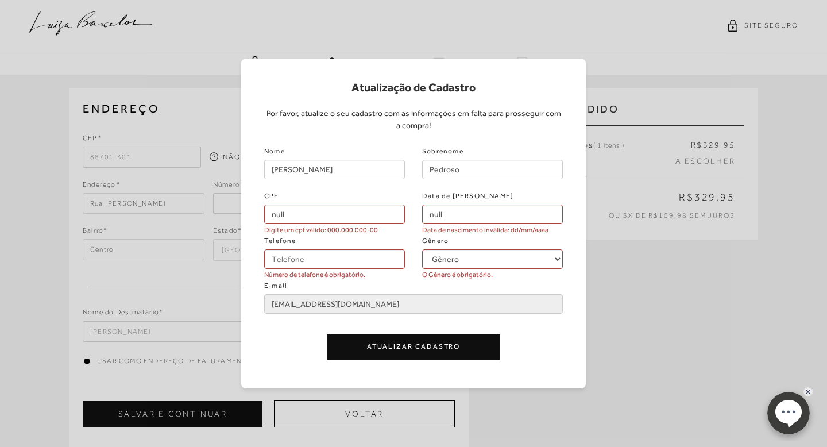
type input "665"
type input "Rua Altamiro Guimarã"
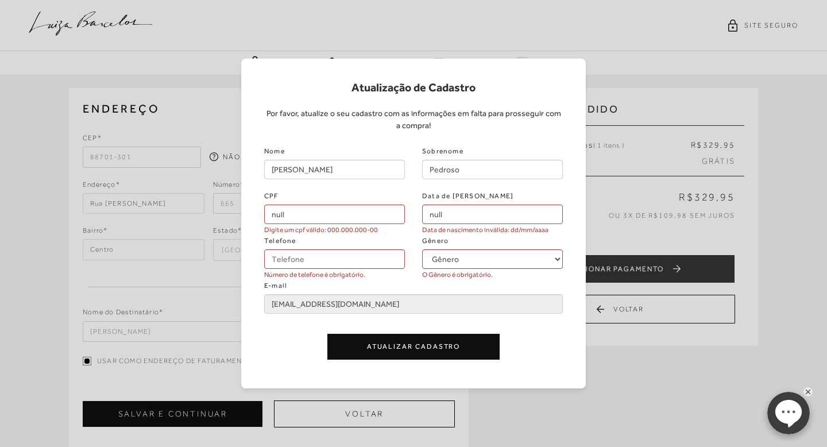
type input "88701-301"
click at [335, 214] on input "null" at bounding box center [334, 214] width 141 height 20
type input "074.535.009-74"
click at [456, 226] on span "Data de nascimento inválida: dd/mm/aaaa" at bounding box center [485, 230] width 126 height 12
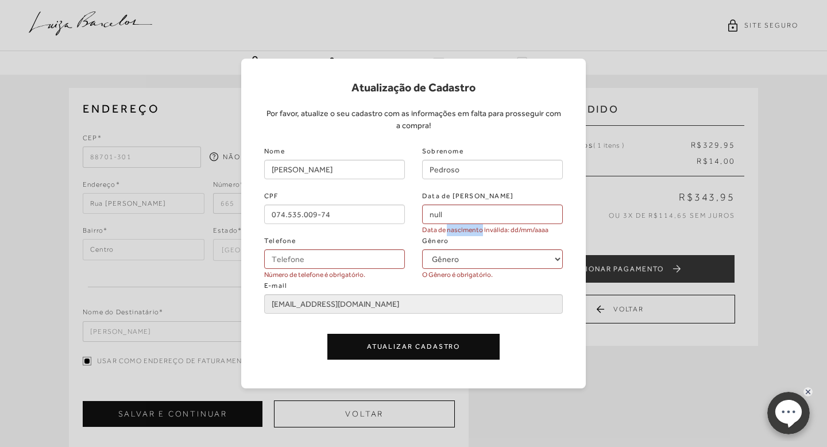
click at [456, 226] on span "Data de nascimento inválida: dd/mm/aaaa" at bounding box center [485, 230] width 126 height 12
click at [455, 219] on input "null" at bounding box center [492, 214] width 141 height 20
type input "03/08/1989"
click at [338, 249] on input "Telefone" at bounding box center [334, 259] width 141 height 20
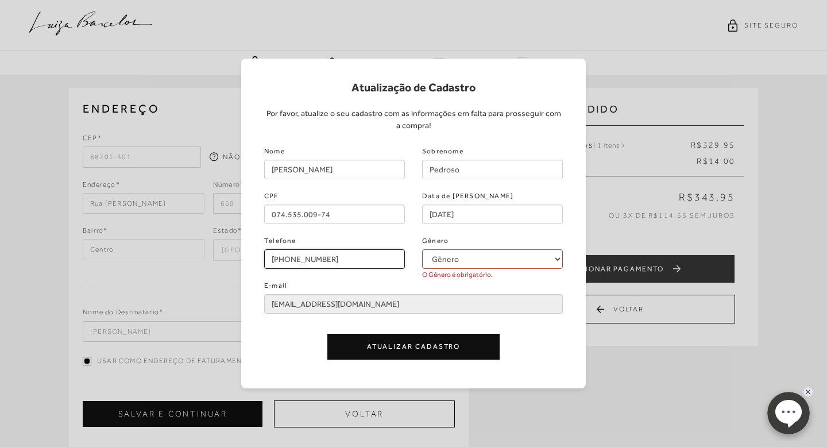
type input "(48) 99947-4191"
click at [458, 262] on select "Gênero Feminino Masculino" at bounding box center [492, 259] width 141 height 20
select select
click at [422, 249] on select "Gênero Feminino Masculino" at bounding box center [492, 259] width 141 height 20
click at [391, 343] on button "Atualizar Cadastro" at bounding box center [413, 347] width 172 height 26
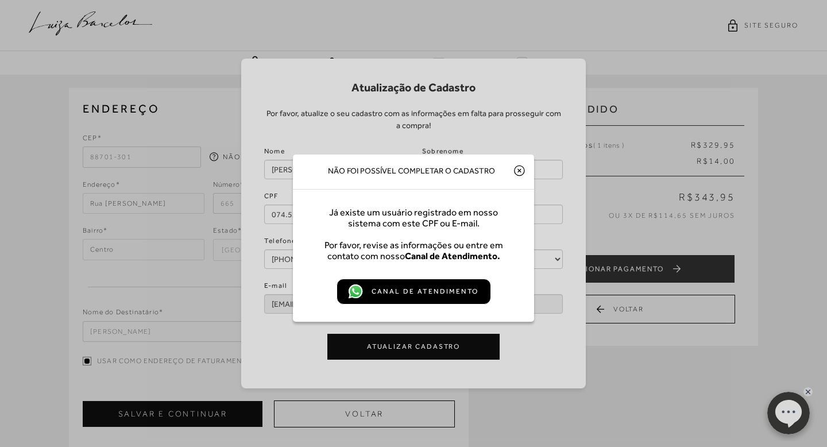
click at [526, 172] on div "Não foi possível completar o cadastro" at bounding box center [413, 171] width 241 height 35
click at [515, 167] on icon at bounding box center [519, 171] width 12 height 14
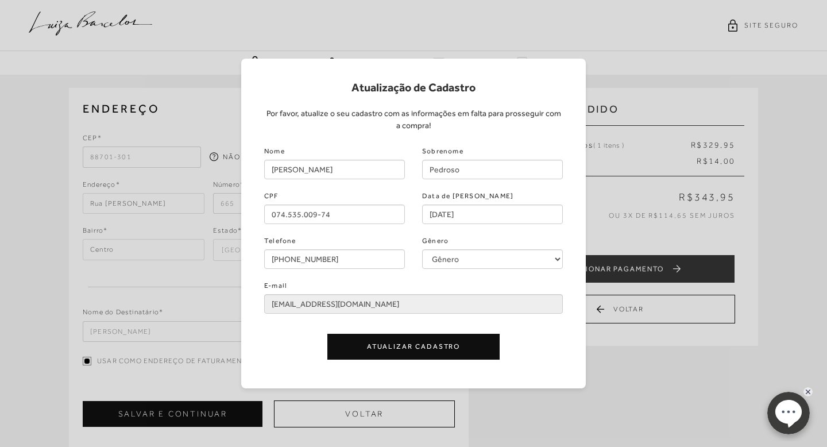
click at [590, 38] on div "Atualização de Cadastro Por favor, atualize o seu cadastro com as informações e…" at bounding box center [413, 223] width 827 height 447
click at [397, 351] on button "Atualizar Cadastro" at bounding box center [413, 347] width 172 height 26
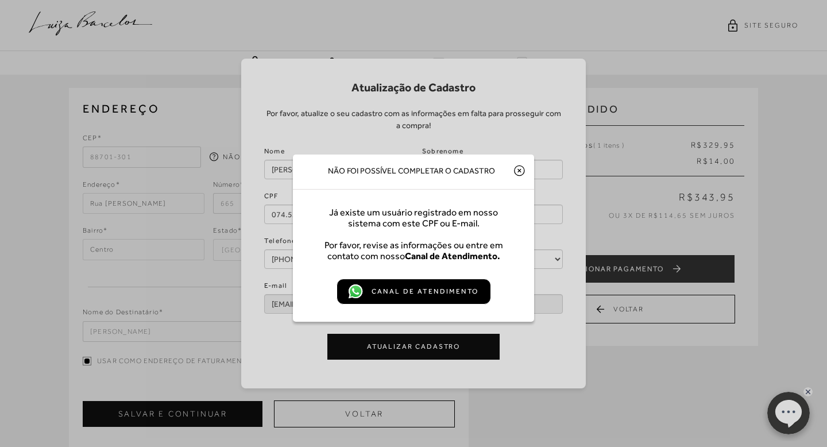
click at [517, 173] on icon at bounding box center [519, 171] width 12 height 14
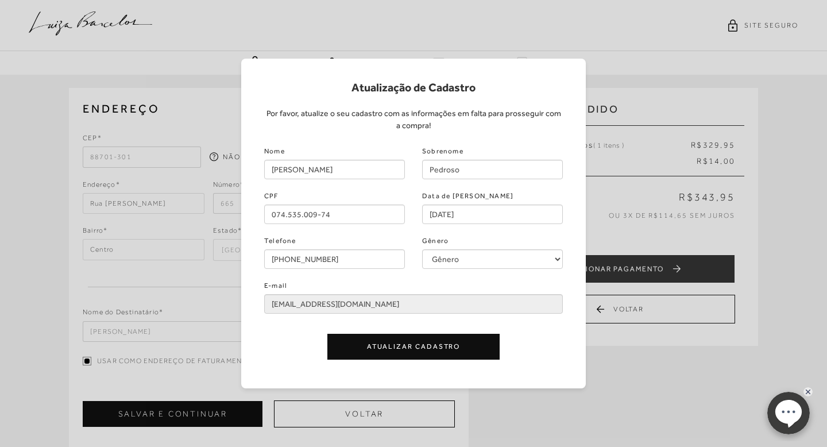
click at [453, 40] on div "Atualização de Cadastro Por favor, atualize o seu cadastro com as informações e…" at bounding box center [413, 223] width 827 height 447
click at [116, 203] on div "Atualização de Cadastro Por favor, atualize o seu cadastro com as informações e…" at bounding box center [413, 223] width 827 height 447
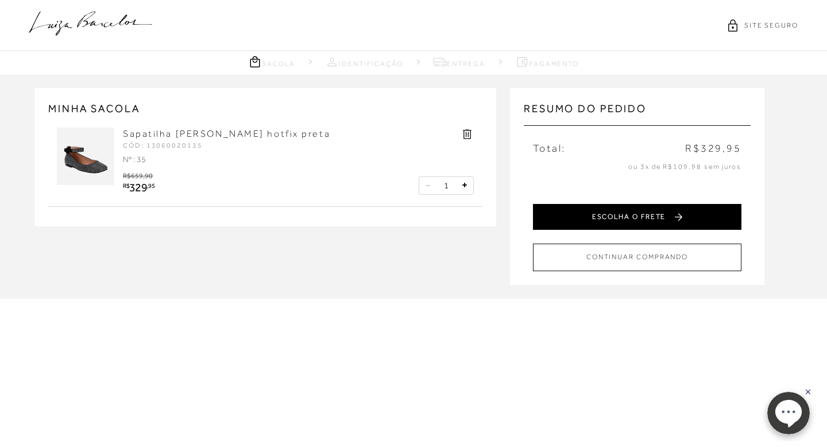
click at [613, 219] on button "ESCOLHA O FRETE" at bounding box center [637, 217] width 208 height 26
select select "SC"
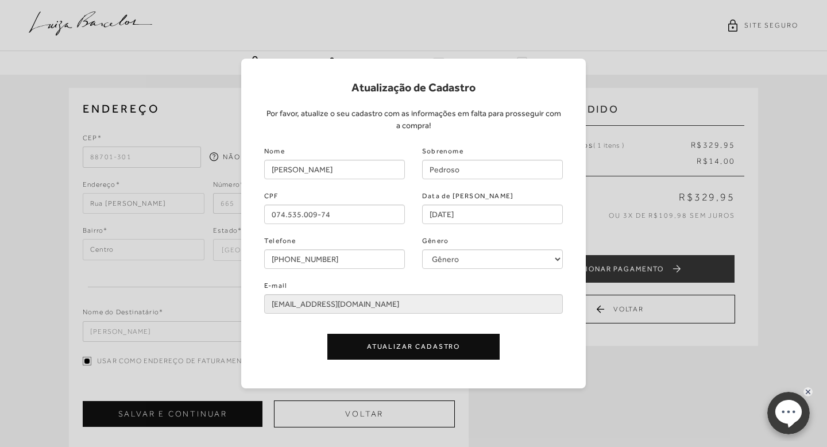
type input "null"
select select
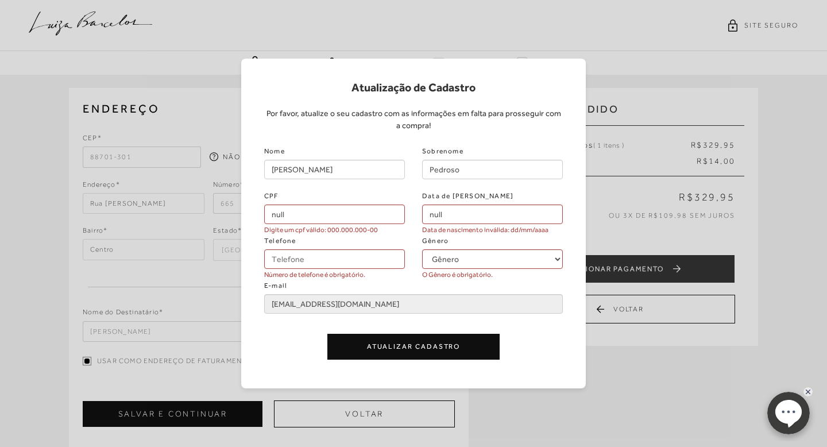
click at [210, 141] on div "Atualização de Cadastro Por favor, atualize o seu cadastro com as informações e…" at bounding box center [413, 223] width 827 height 447
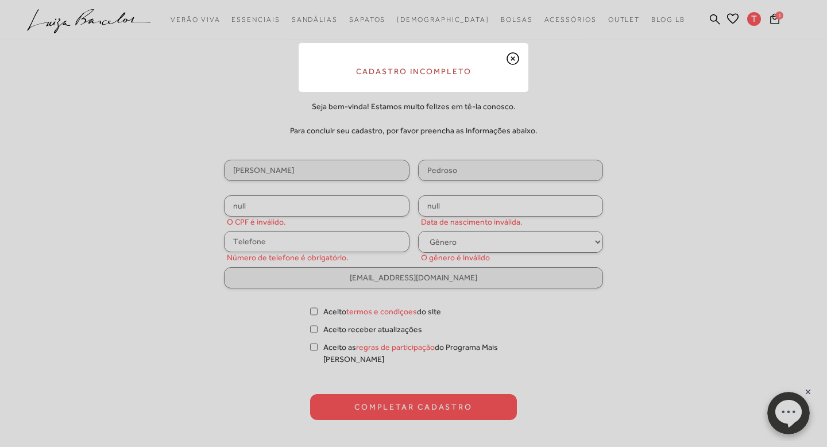
click at [510, 56] on icon at bounding box center [513, 59] width 14 height 14
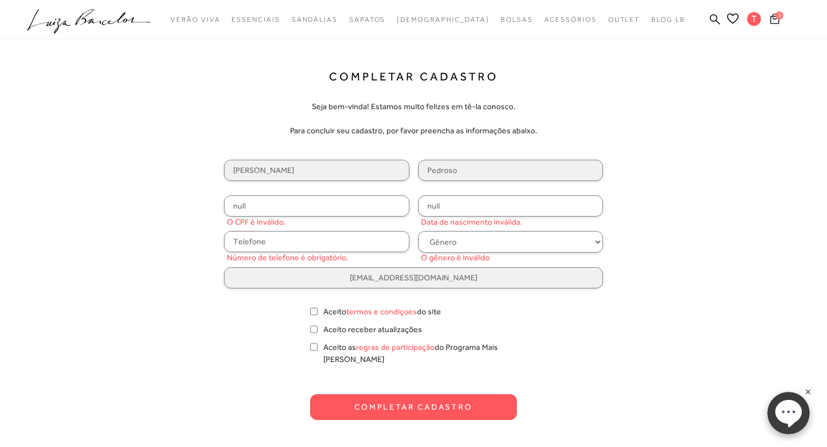
click at [342, 198] on input "null" at bounding box center [317, 205] width 186 height 21
type input "074.535.009-74"
click at [490, 208] on input "null" at bounding box center [511, 205] width 186 height 21
click at [634, 224] on div "Completar Cadastro Seja bem-vinda! Estamos muito felizes em tê-la conosco. Para…" at bounding box center [414, 244] width 718 height 350
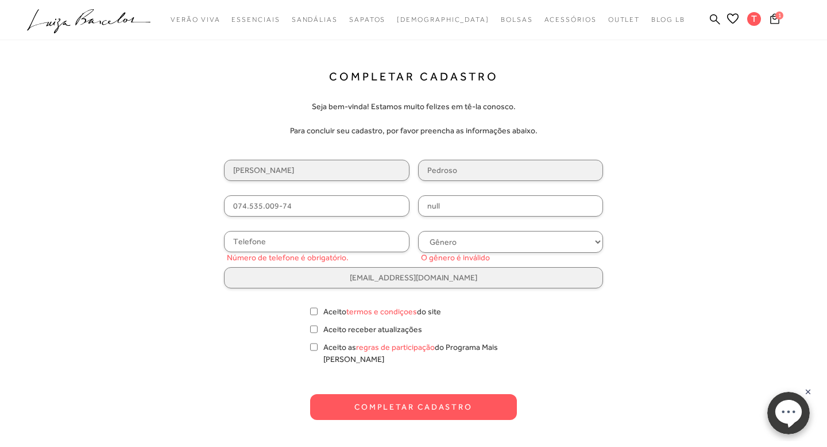
click at [548, 198] on input "null" at bounding box center [511, 205] width 186 height 21
type input "[DATE]"
click at [343, 235] on input "text" at bounding box center [317, 241] width 186 height 21
type input "[PHONE_NUMBER]"
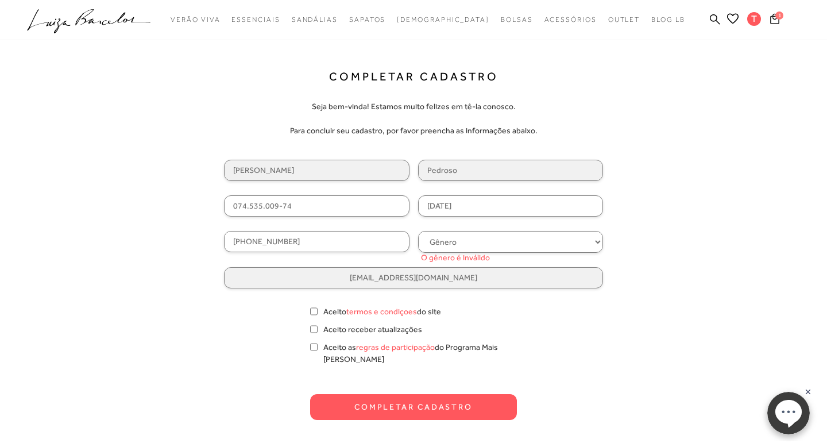
click at [476, 244] on select "Gênero Feminino Masculino" at bounding box center [511, 242] width 186 height 22
select select
click at [418, 231] on select "Gênero Feminino Masculino" at bounding box center [511, 242] width 186 height 22
click at [315, 314] on input "Aceito termos e condiçoes do site" at bounding box center [313, 311] width 7 height 11
checkbox input "true"
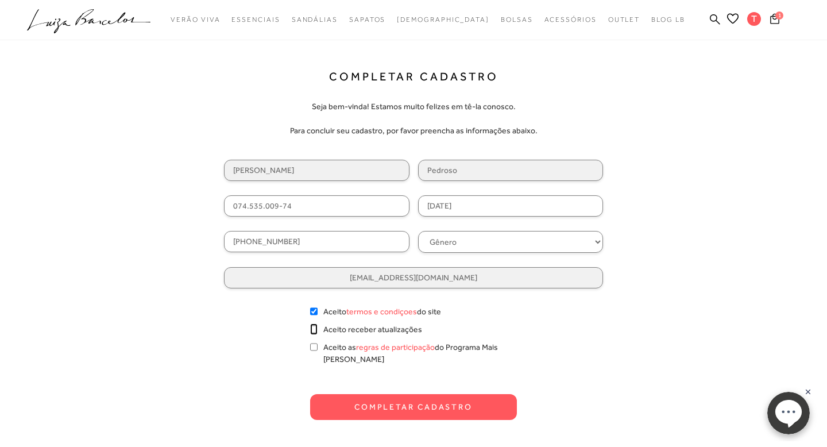
click at [312, 331] on input "Aceito receber atualizações" at bounding box center [313, 328] width 7 height 11
checkbox input "true"
click at [312, 345] on input "Aceito as regras de participação do Programa Mais Luiza" at bounding box center [313, 346] width 7 height 11
checkbox input "true"
click at [376, 394] on button "Completar Cadastro" at bounding box center [413, 407] width 207 height 26
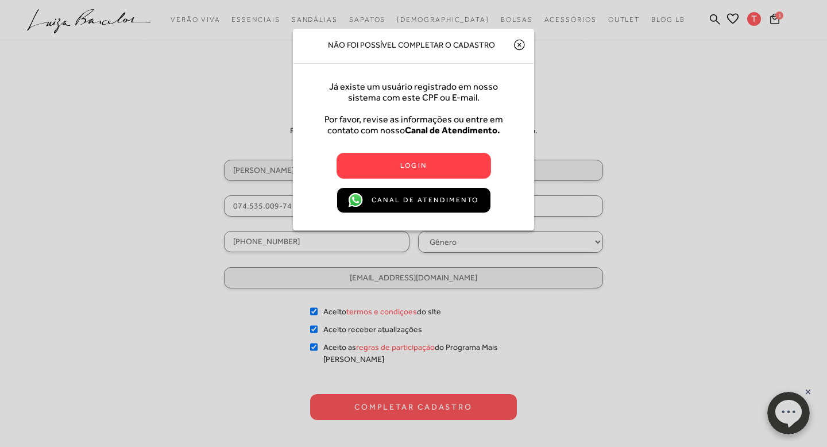
click at [418, 156] on div "Login" at bounding box center [414, 165] width 142 height 19
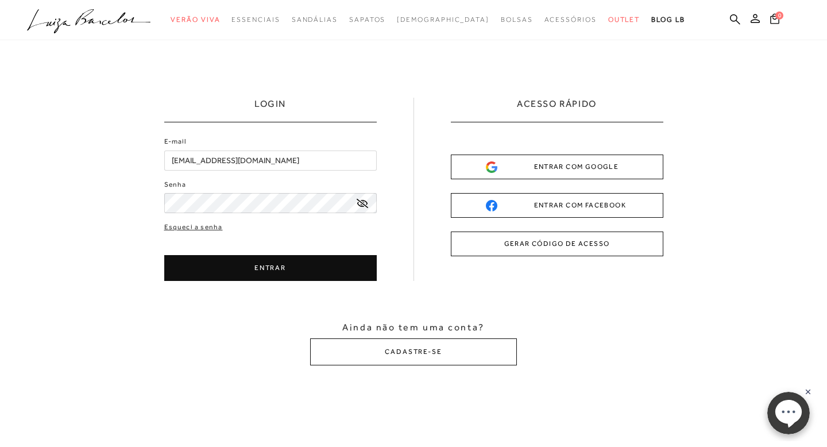
type input "[EMAIL_ADDRESS][DOMAIN_NAME]"
click at [360, 202] on icon at bounding box center [362, 203] width 11 height 9
click at [264, 272] on button "ENTRAR" at bounding box center [270, 268] width 212 height 26
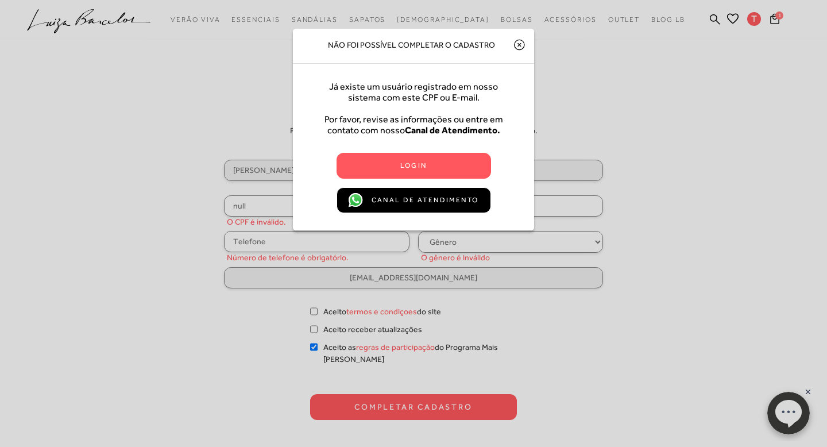
click at [520, 45] on icon at bounding box center [519, 45] width 3 height 3
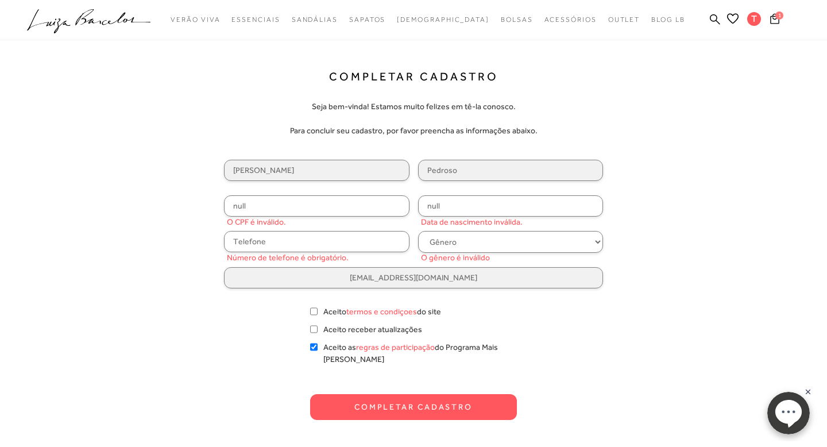
click at [411, 402] on button "Completar Cadastro" at bounding box center [413, 407] width 207 height 26
click at [276, 215] on input "null" at bounding box center [317, 205] width 186 height 21
click at [275, 209] on input "null" at bounding box center [317, 205] width 186 height 21
click at [750, 18] on span "T" at bounding box center [754, 19] width 14 height 14
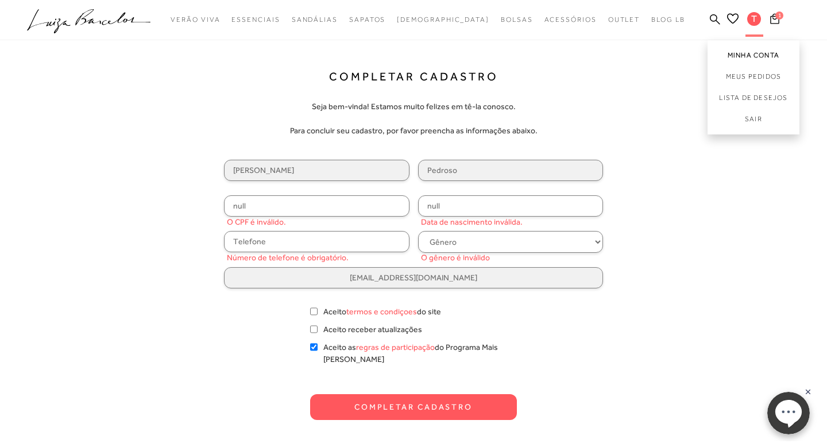
click at [740, 47] on link "Minha Conta" at bounding box center [754, 53] width 92 height 26
click at [739, 56] on link "Minha Conta" at bounding box center [754, 53] width 92 height 26
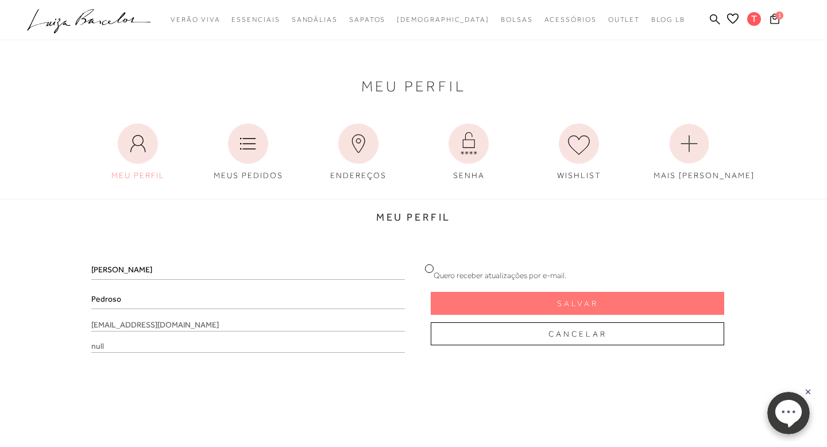
click at [175, 321] on span "[EMAIL_ADDRESS][DOMAIN_NAME]" at bounding box center [248, 325] width 314 height 13
click at [210, 320] on span "[EMAIL_ADDRESS][DOMAIN_NAME]" at bounding box center [248, 325] width 314 height 13
click at [189, 350] on span "null" at bounding box center [248, 346] width 314 height 13
click at [183, 347] on span "null" at bounding box center [248, 346] width 314 height 13
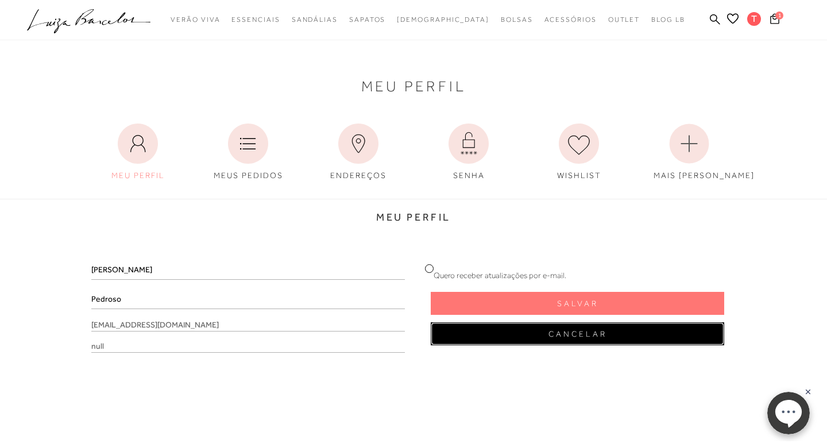
click at [568, 331] on span "Cancelar" at bounding box center [577, 334] width 59 height 11
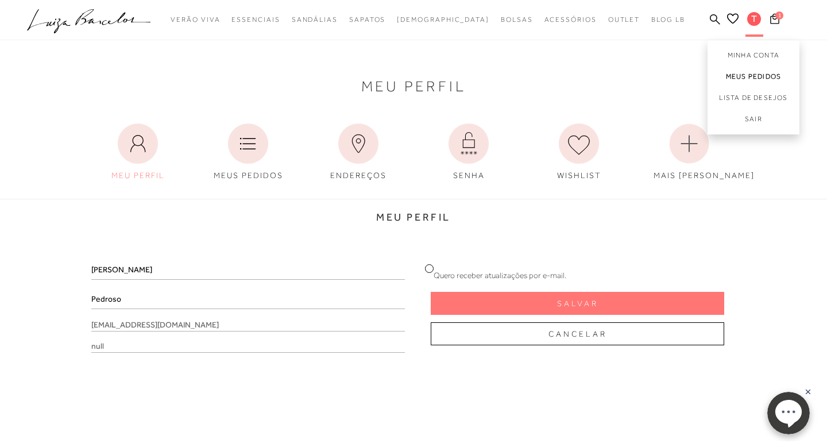
click at [739, 79] on link "Meus Pedidos" at bounding box center [754, 76] width 92 height 21
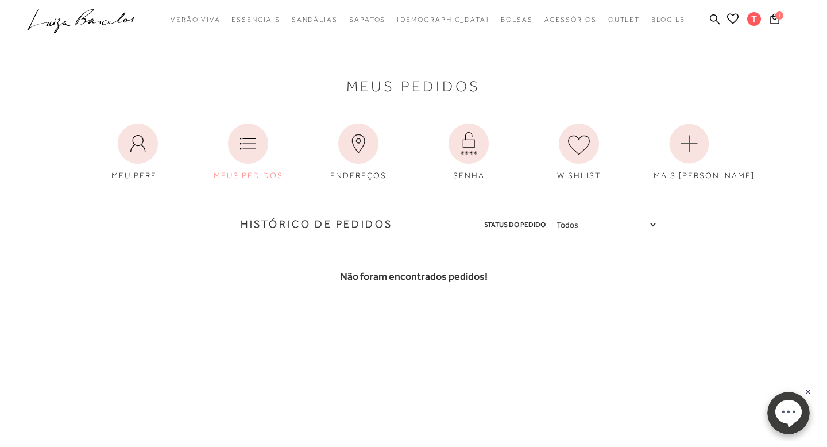
click at [774, 17] on icon at bounding box center [774, 18] width 9 height 11
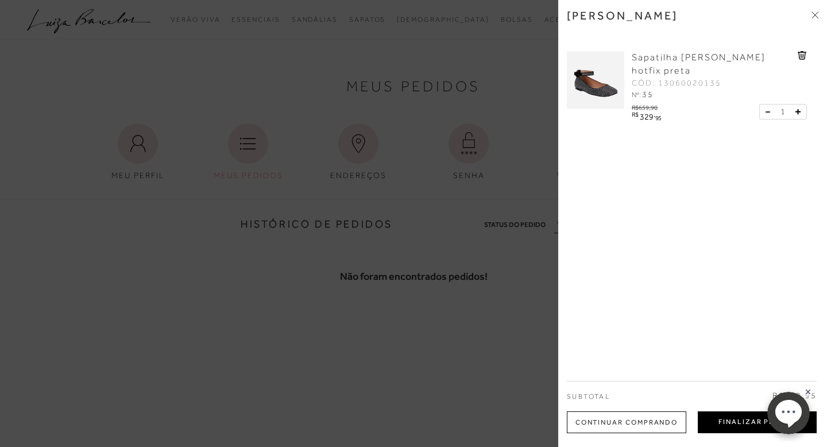
click at [706, 418] on button "Finalizar Pedido" at bounding box center [757, 422] width 119 height 22
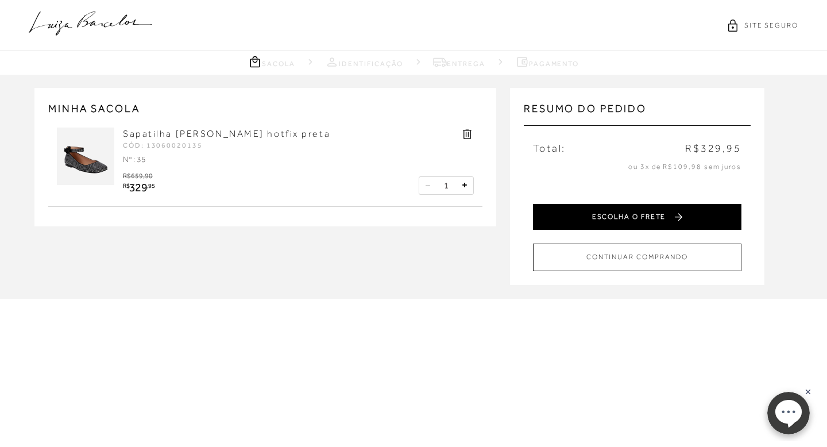
click at [618, 221] on button "ESCOLHA O FRETE" at bounding box center [637, 217] width 208 height 26
select select "SC"
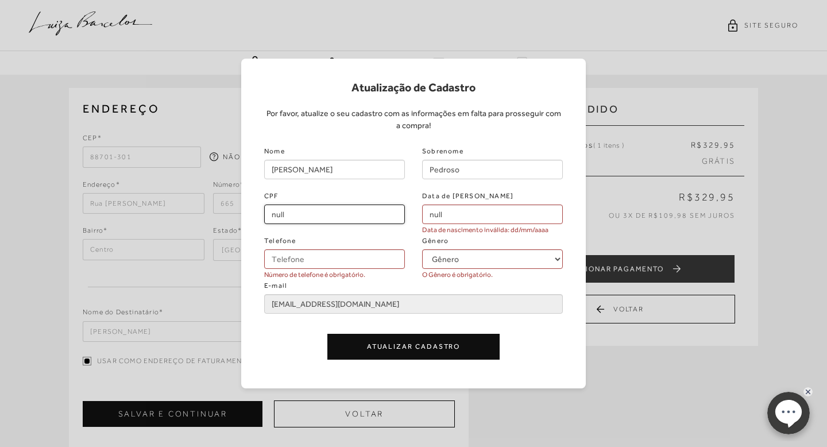
click at [334, 220] on input "null" at bounding box center [334, 214] width 141 height 20
type input "074.535.009-74"
click at [438, 215] on input "null" at bounding box center [492, 214] width 141 height 20
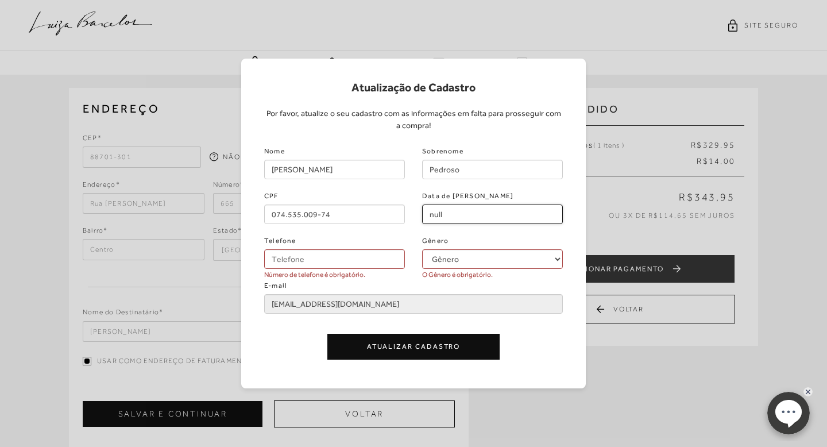
click at [437, 214] on input "null" at bounding box center [492, 214] width 141 height 20
type input "03/08/1989"
click at [329, 254] on input "Telefone" at bounding box center [334, 259] width 141 height 20
type input "(48) 99947-4191"
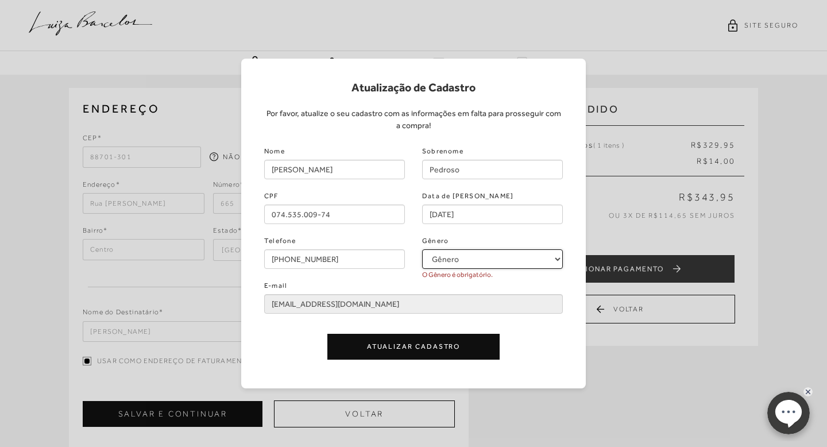
click at [462, 264] on select "Gênero Feminino Masculino" at bounding box center [492, 259] width 141 height 20
select select
click at [422, 249] on select "Gênero Feminino Masculino" at bounding box center [492, 259] width 141 height 20
click at [409, 341] on button "Atualizar Cadastro" at bounding box center [413, 347] width 172 height 26
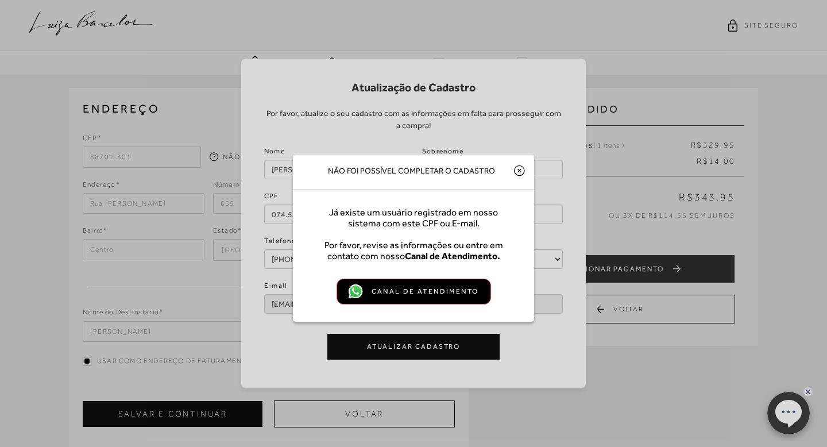
click at [394, 292] on span "Canal de Atendimento" at bounding box center [425, 291] width 107 height 12
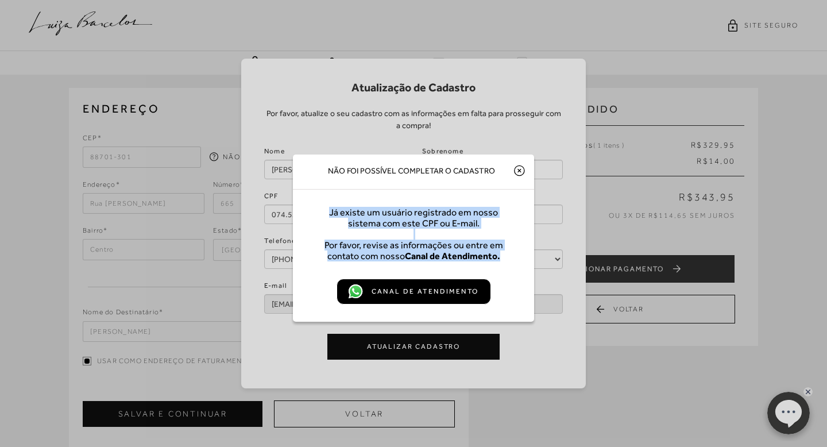
drag, startPoint x: 501, startPoint y: 257, endPoint x: 326, endPoint y: 213, distance: 180.0
click at [326, 213] on div "Já existe um usuário registrado em nosso sistema com este CPF ou E-mail. Por fa…" at bounding box center [413, 234] width 241 height 55
copy div "Já existe um usuário registrado em nosso sistema com este CPF ou E-mail. Por fa…"
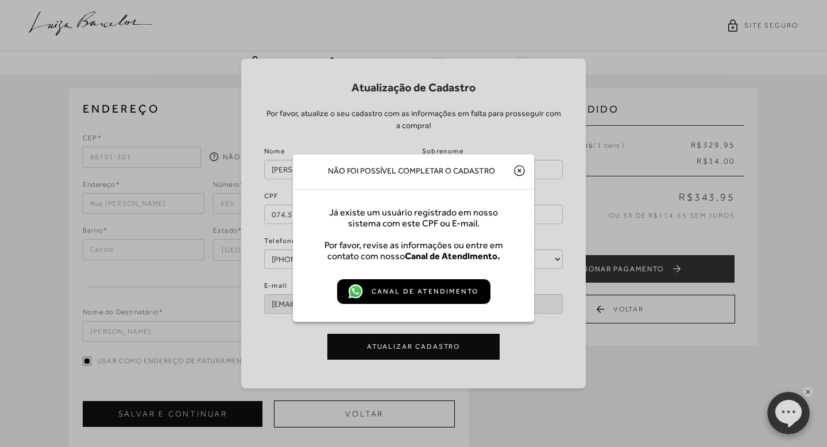
click at [509, 166] on div "Não foi possível completar o cadastro" at bounding box center [413, 171] width 241 height 35
click at [511, 167] on div "Não foi possível completar o cadastro" at bounding box center [413, 171] width 241 height 35
